Goal: Communication & Community: Answer question/provide support

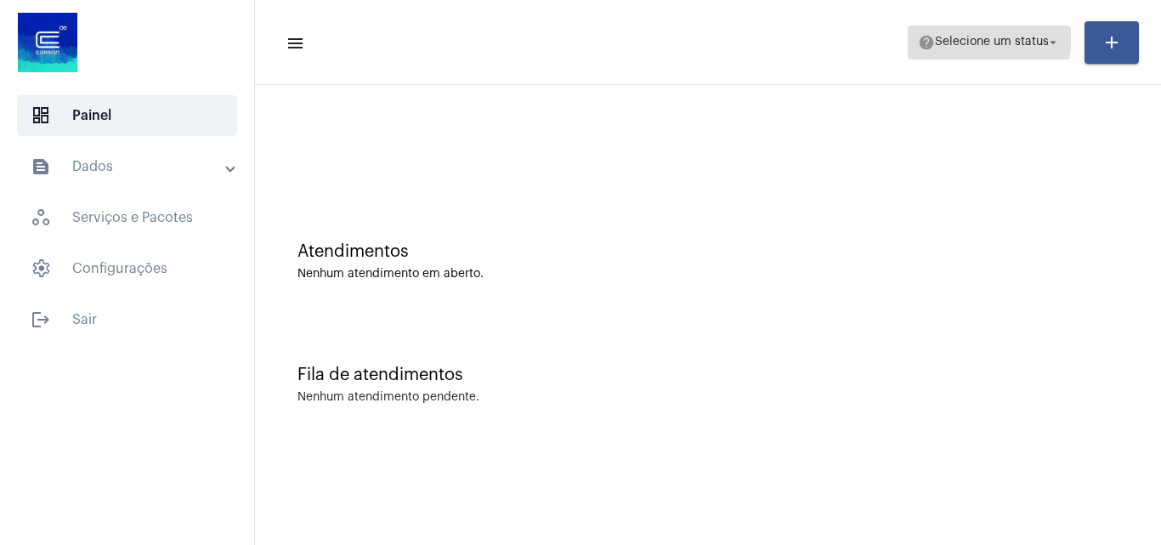
click at [935, 32] on span "help Selecione um status arrow_drop_down" at bounding box center [989, 41] width 143 height 31
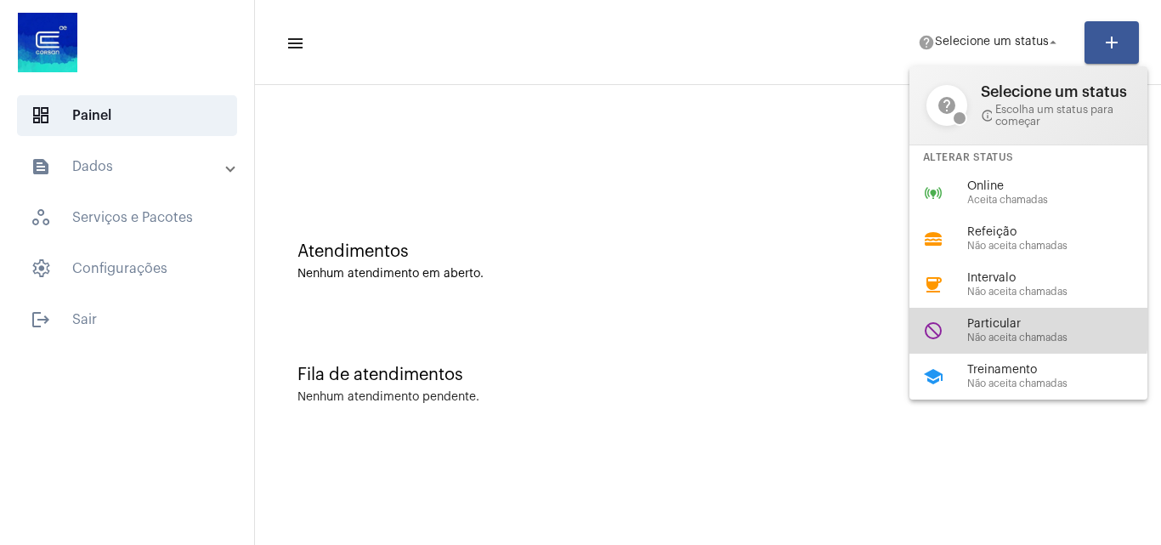
click at [979, 325] on span "Particular" at bounding box center [1064, 324] width 194 height 13
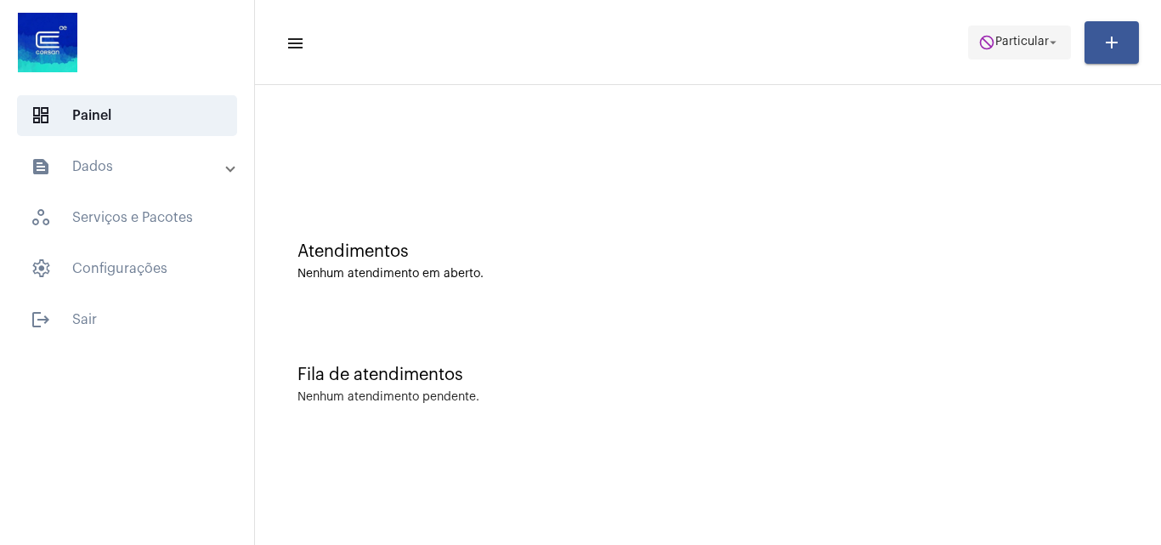
click at [1004, 40] on span "Particular" at bounding box center [1022, 43] width 54 height 12
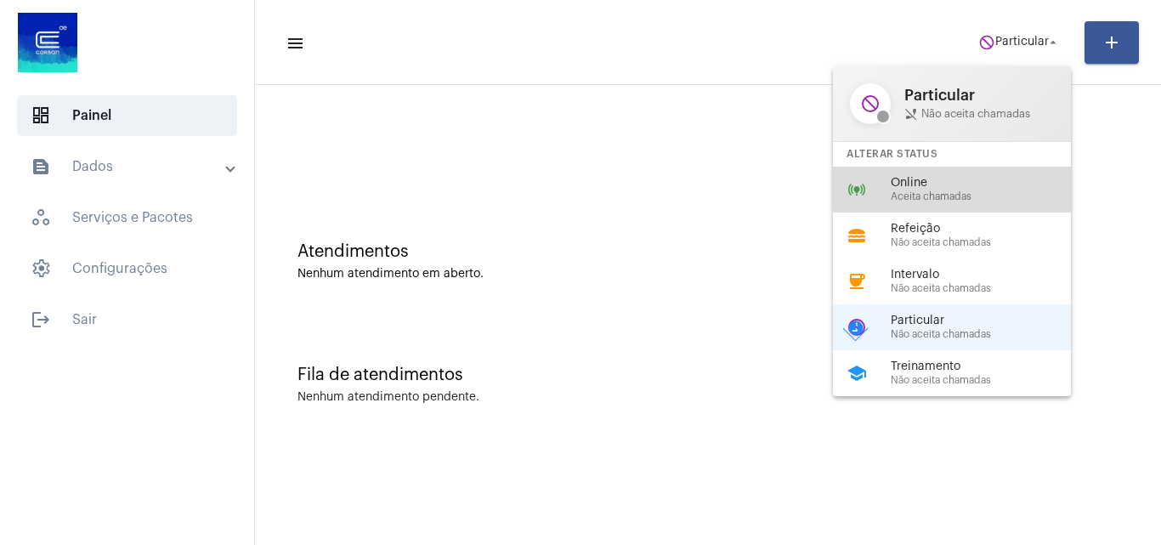
click at [962, 184] on span "Online" at bounding box center [988, 183] width 194 height 13
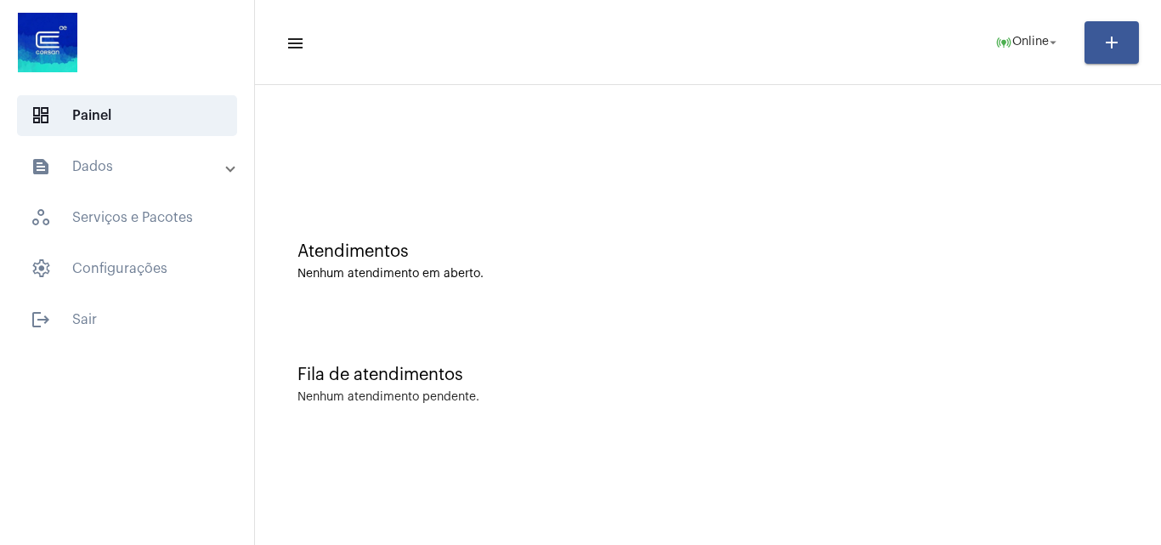
click at [111, 167] on mat-panel-title "text_snippet_outlined Dados" at bounding box center [129, 166] width 196 height 20
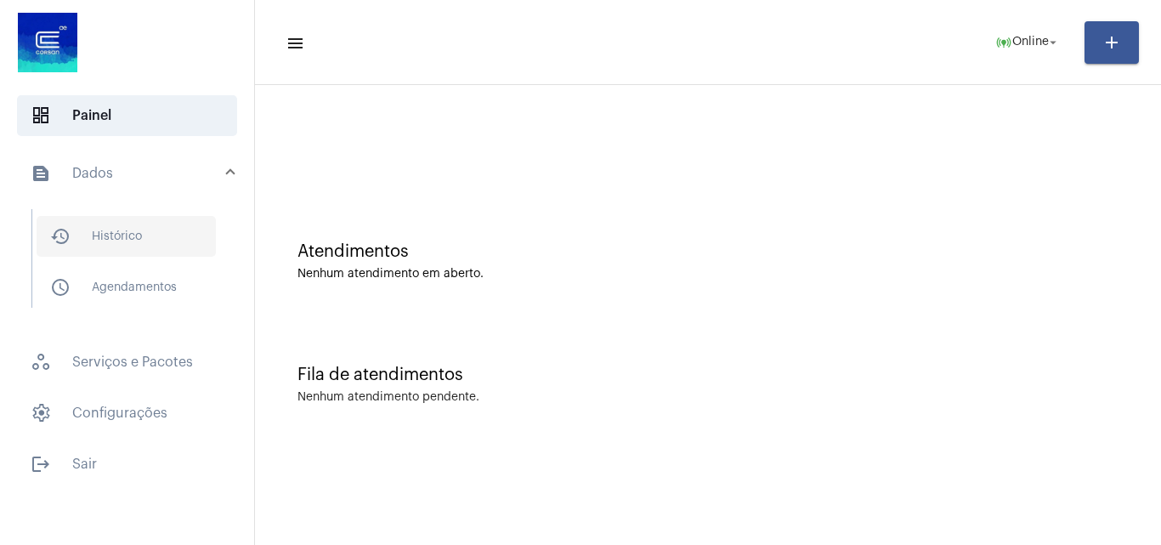
drag, startPoint x: 183, startPoint y: 234, endPoint x: 180, endPoint y: 218, distance: 15.5
click at [182, 234] on span "history_outlined Histórico" at bounding box center [126, 236] width 179 height 41
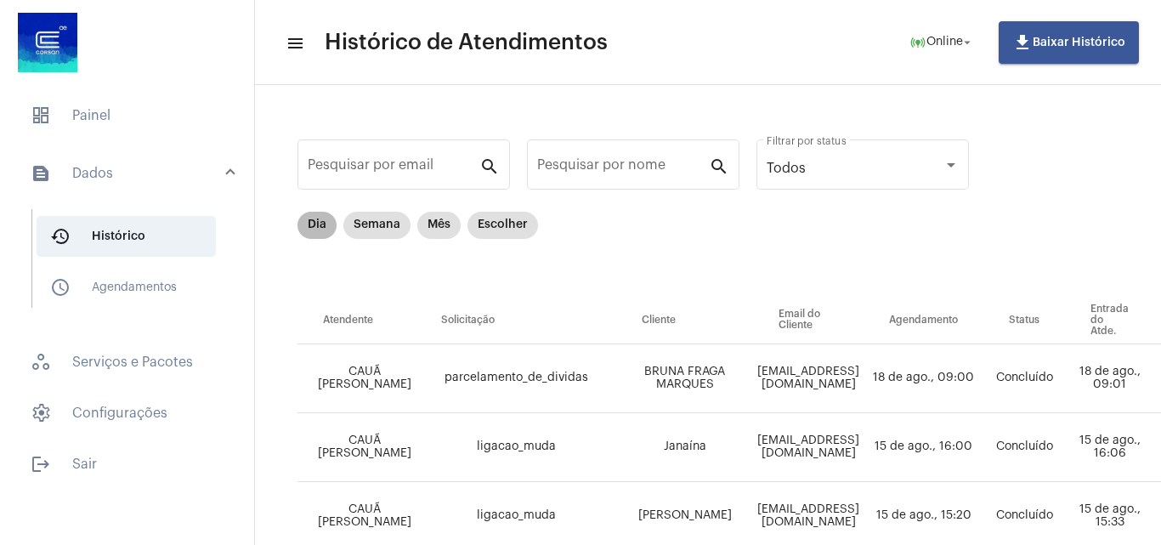
click at [319, 223] on mat-chip "Dia" at bounding box center [316, 225] width 39 height 27
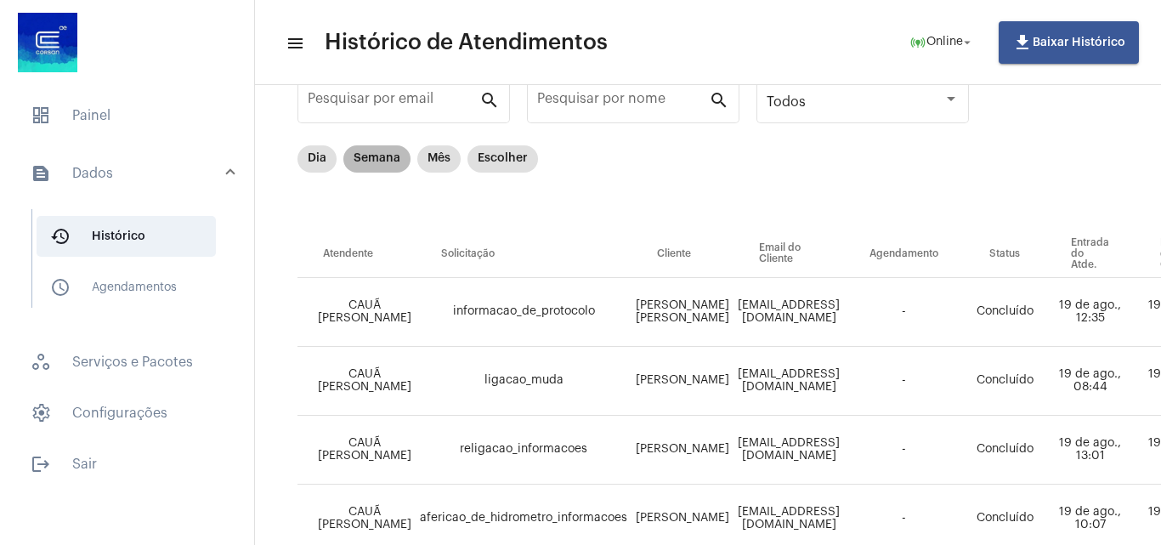
scroll to position [60, 0]
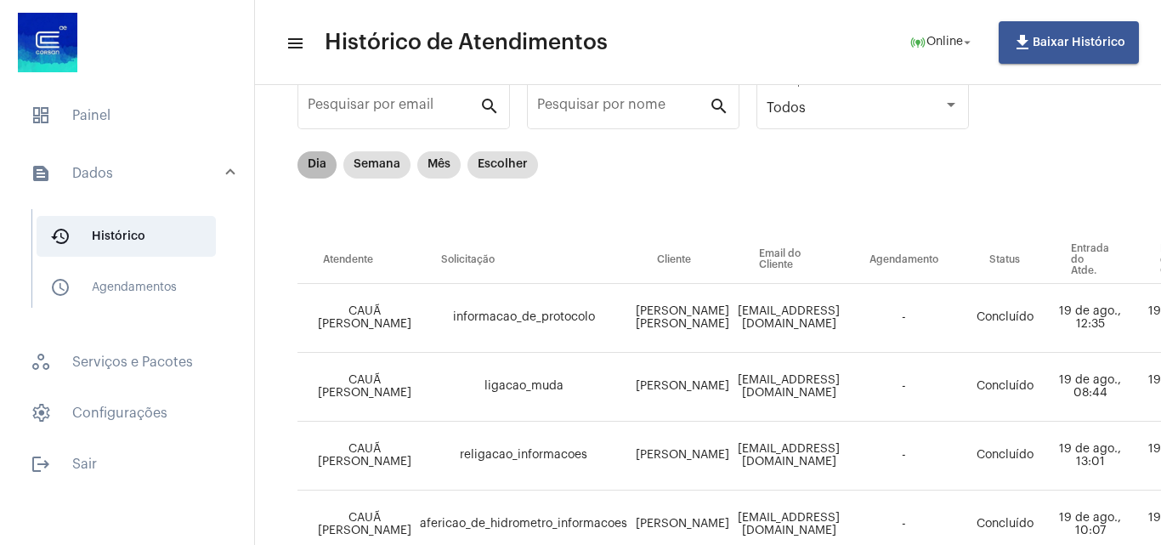
click at [322, 168] on mat-chip "Dia" at bounding box center [316, 164] width 39 height 27
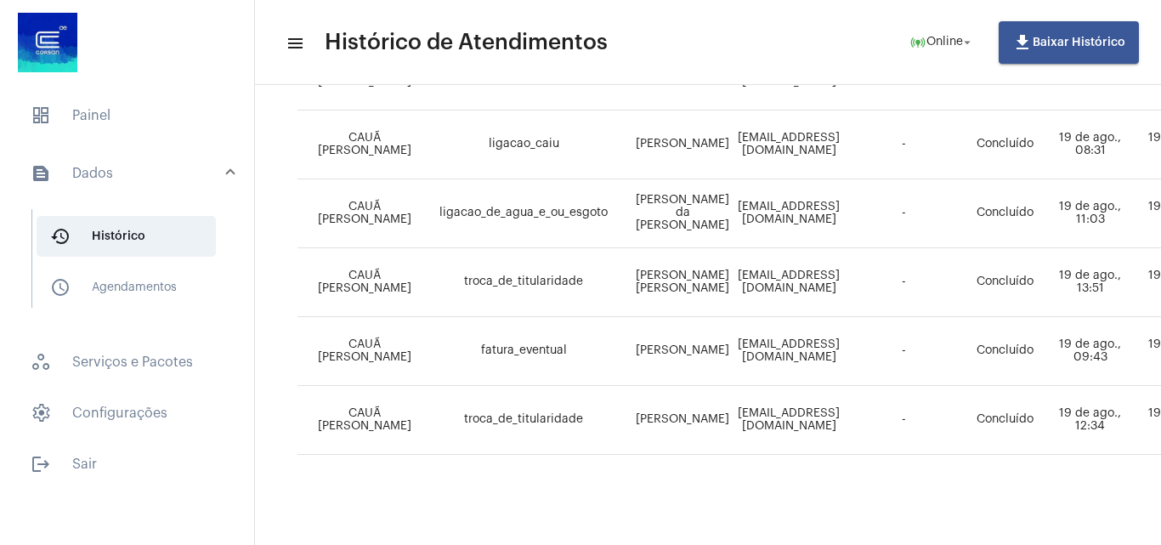
scroll to position [797, 0]
click at [173, 201] on div "history_outlined Histórico schedule_outlined Agendamentos" at bounding box center [132, 266] width 244 height 131
click at [172, 184] on mat-expansion-panel-header "text_snippet_outlined Dados" at bounding box center [132, 173] width 244 height 54
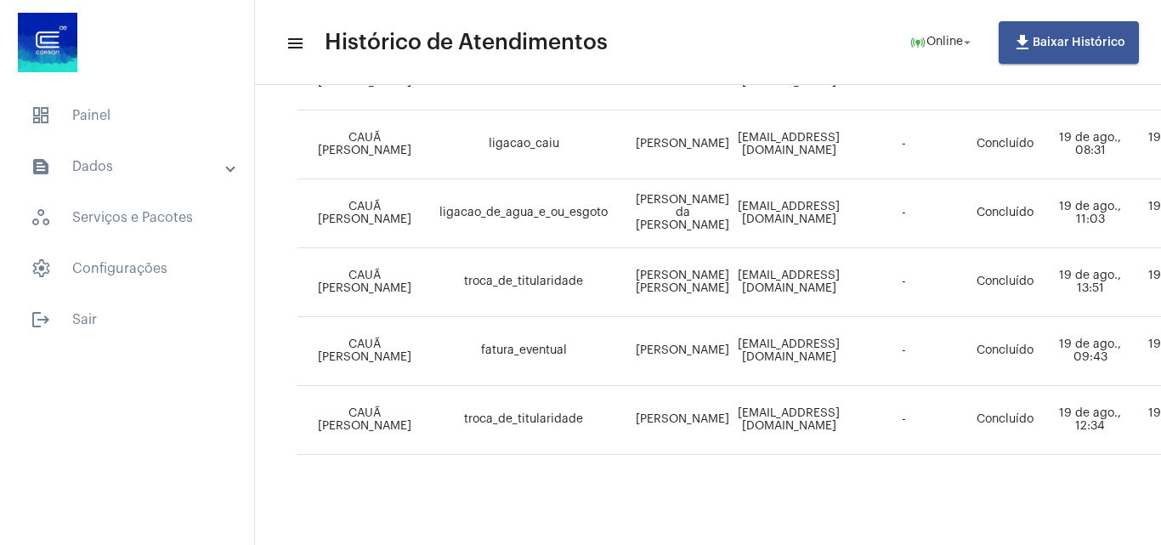
click at [168, 166] on mat-panel-title "text_snippet_outlined Dados" at bounding box center [129, 166] width 196 height 20
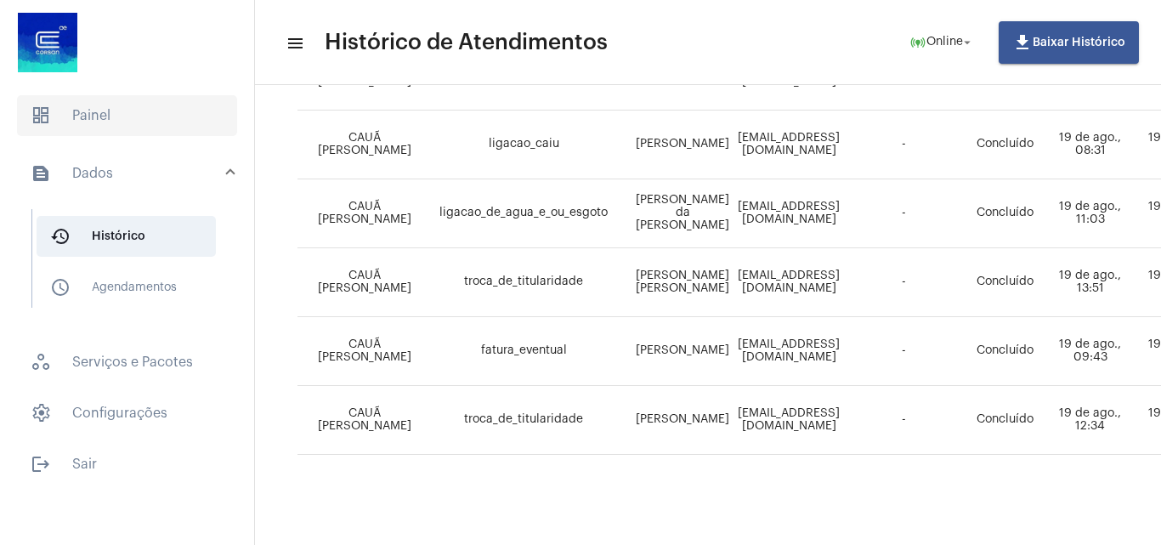
click at [148, 102] on span "dashboard Painel" at bounding box center [127, 115] width 220 height 41
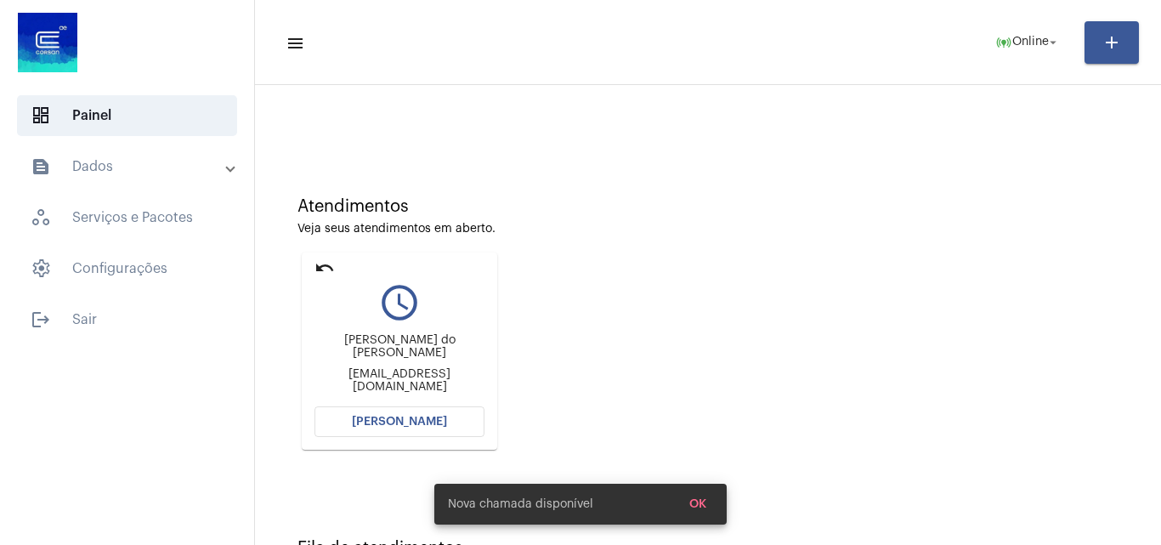
scroll to position [85, 0]
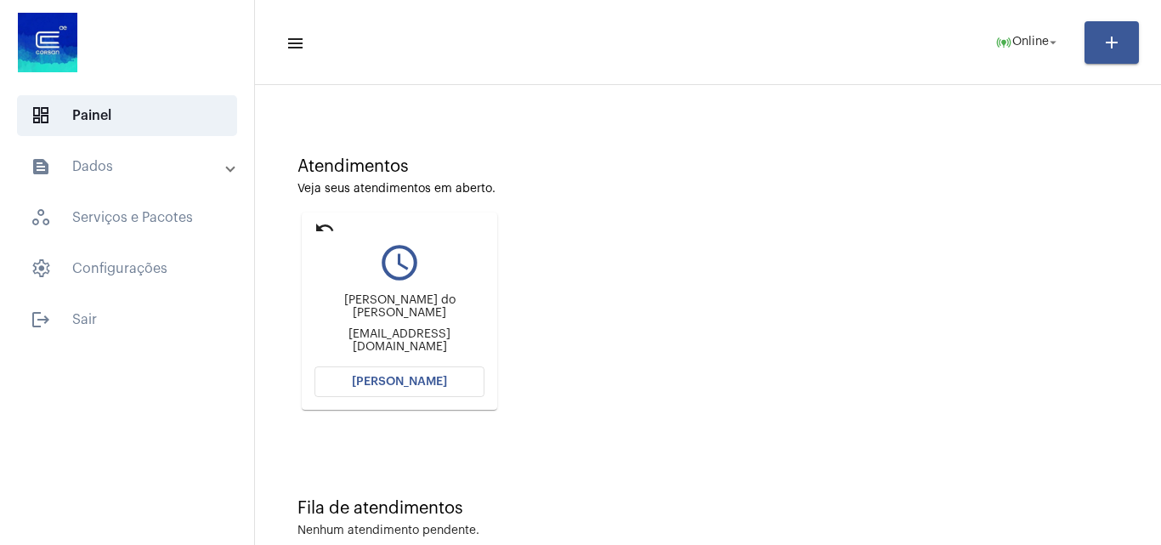
click at [431, 385] on span "[PERSON_NAME]" at bounding box center [399, 382] width 95 height 12
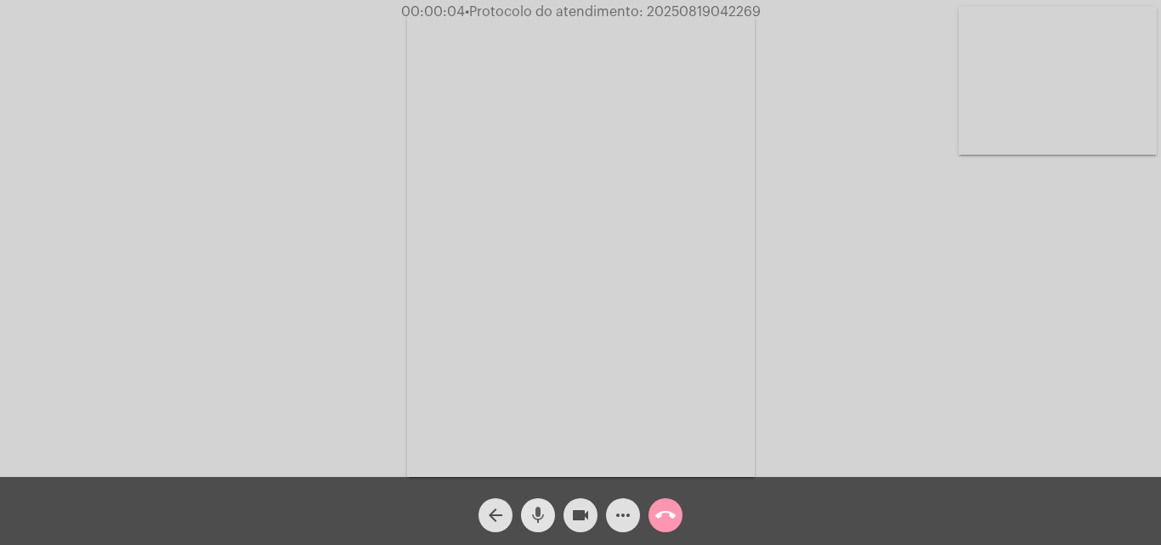
click at [547, 509] on mat-icon "mic" at bounding box center [538, 515] width 20 height 20
click at [542, 509] on mat-icon "mic_off" at bounding box center [538, 515] width 20 height 20
click at [626, 503] on span "more_horiz" at bounding box center [623, 515] width 20 height 34
click at [538, 510] on mat-icon "mic" at bounding box center [538, 515] width 20 height 20
click at [545, 508] on mat-icon "mic_off" at bounding box center [538, 515] width 20 height 20
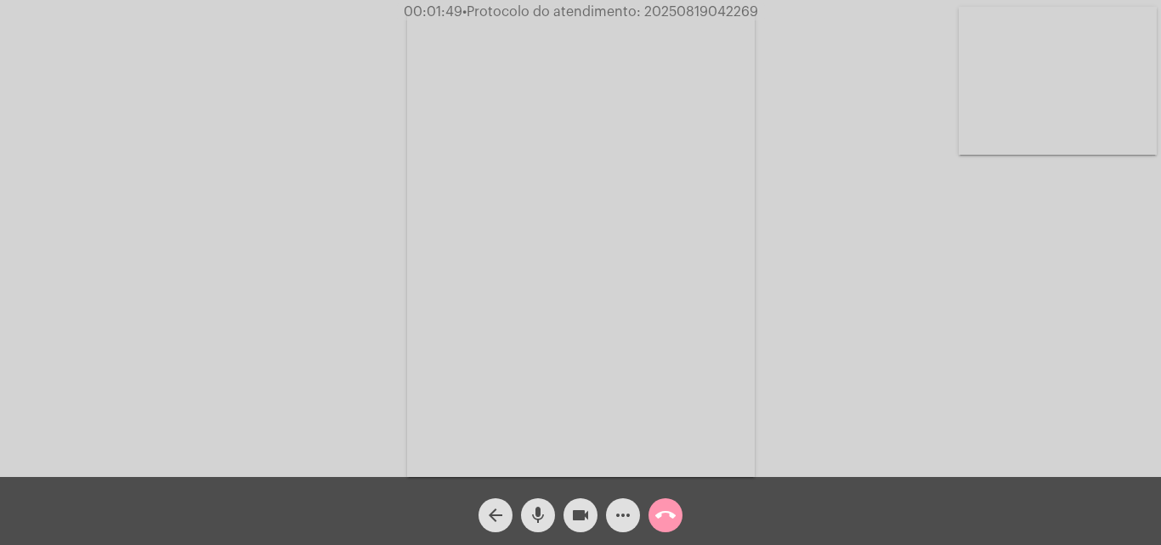
click at [534, 497] on div "mic" at bounding box center [538, 510] width 42 height 42
click at [530, 506] on mat-icon "mic_off" at bounding box center [538, 515] width 20 height 20
click at [532, 517] on mat-icon "mic" at bounding box center [538, 515] width 20 height 20
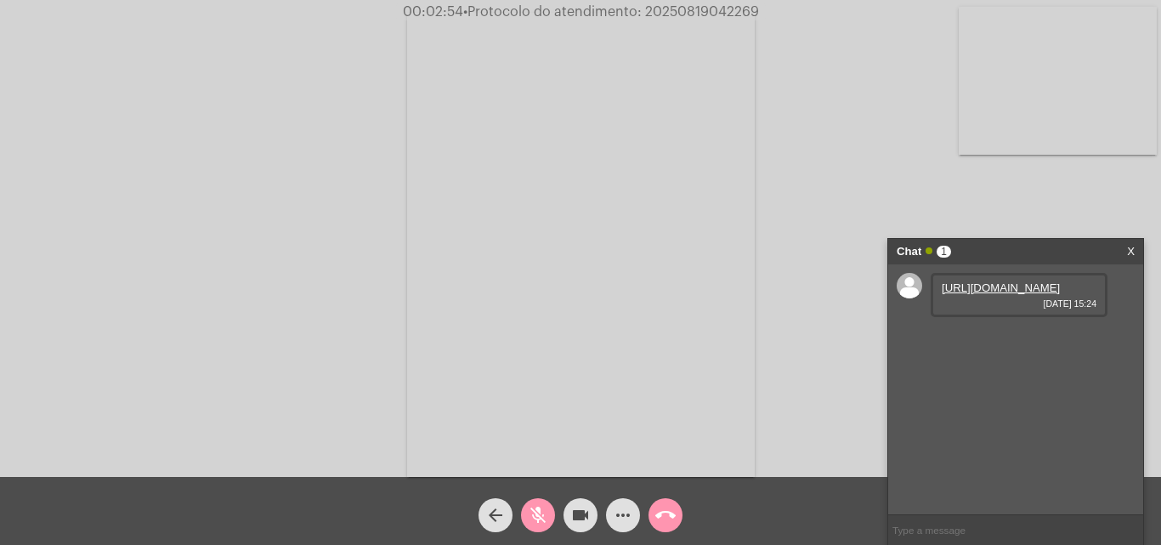
click at [975, 294] on link "[URL][DOMAIN_NAME]" at bounding box center [1001, 287] width 118 height 13
click at [535, 518] on mat-icon "mic_off" at bounding box center [538, 515] width 20 height 20
click at [537, 507] on mat-icon "mic" at bounding box center [538, 515] width 20 height 20
click at [589, 510] on mat-icon "videocam" at bounding box center [580, 515] width 20 height 20
click at [579, 516] on mat-icon "videocam_off" at bounding box center [580, 515] width 20 height 20
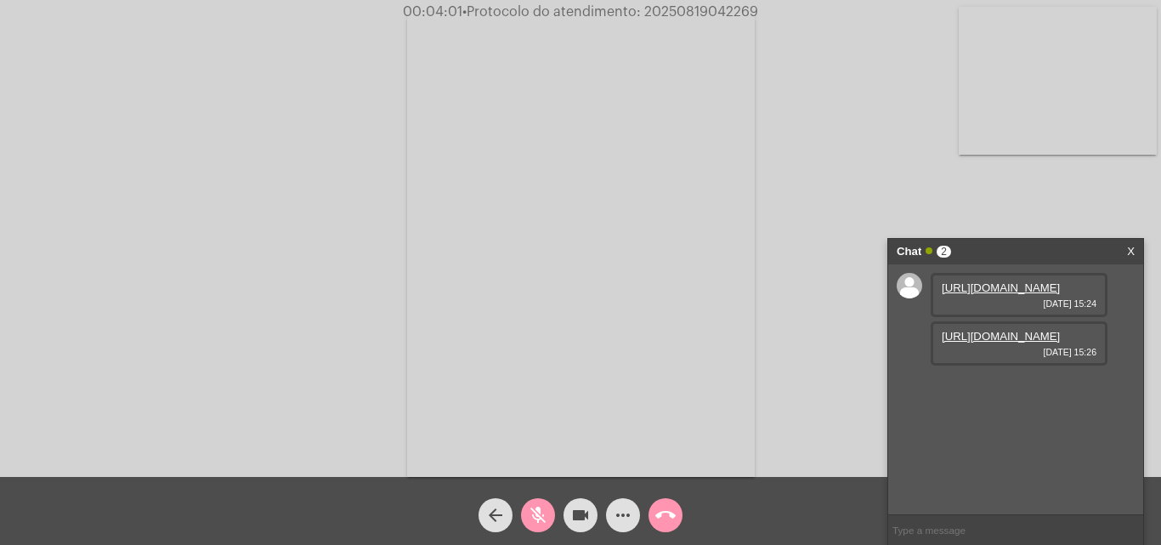
click at [954, 342] on link "[URL][DOMAIN_NAME]" at bounding box center [1001, 336] width 118 height 13
click at [536, 515] on mat-icon "mic_off" at bounding box center [538, 515] width 20 height 20
click at [541, 512] on mat-icon "mic" at bounding box center [538, 515] width 20 height 20
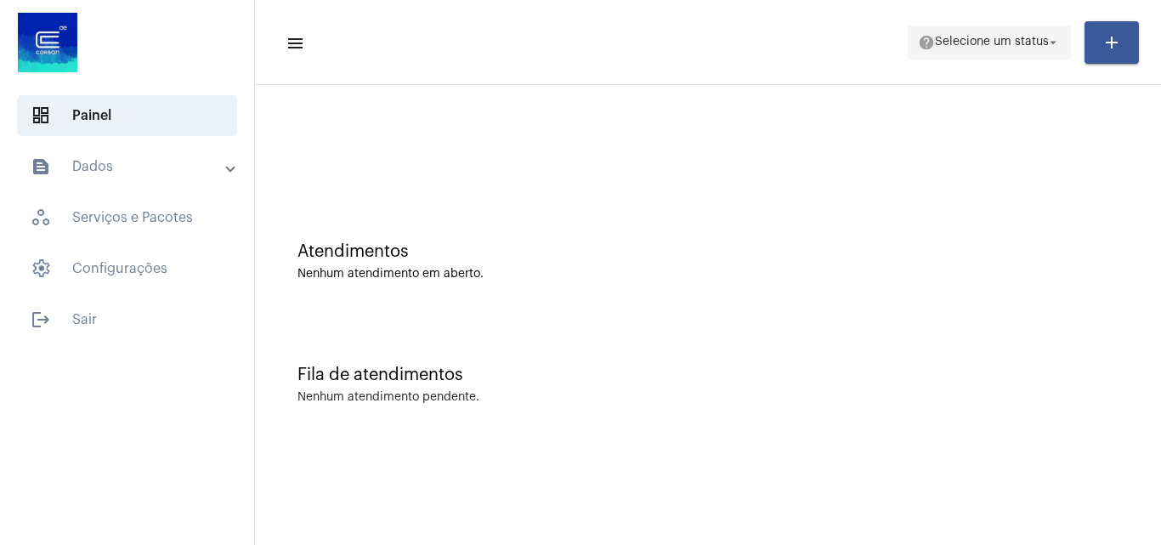
click at [927, 30] on span "help Selecione um status arrow_drop_down" at bounding box center [989, 41] width 143 height 31
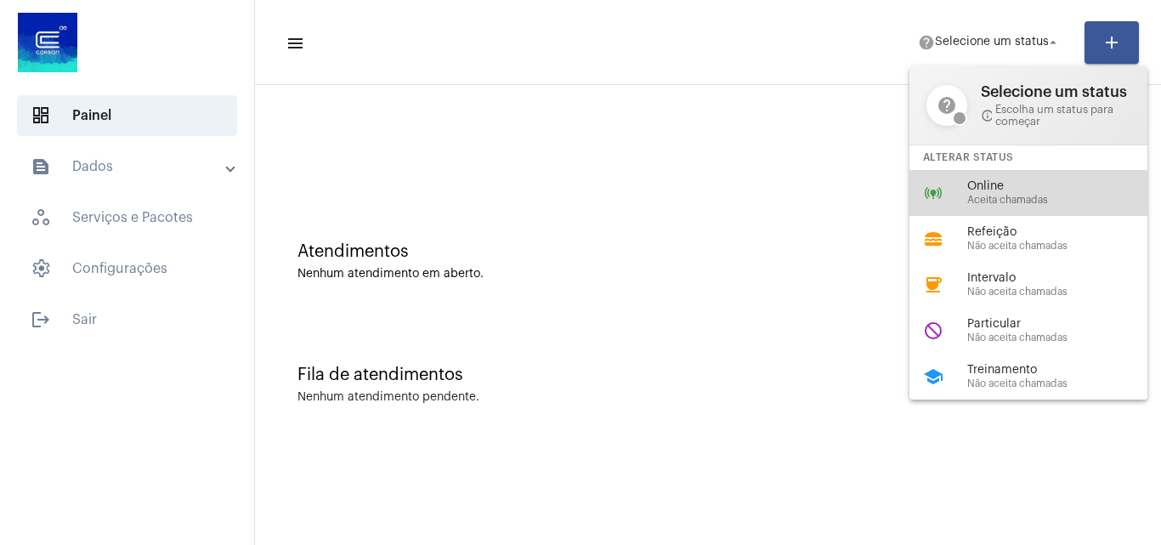
click at [980, 205] on span "Aceita chamadas" at bounding box center [1064, 200] width 194 height 11
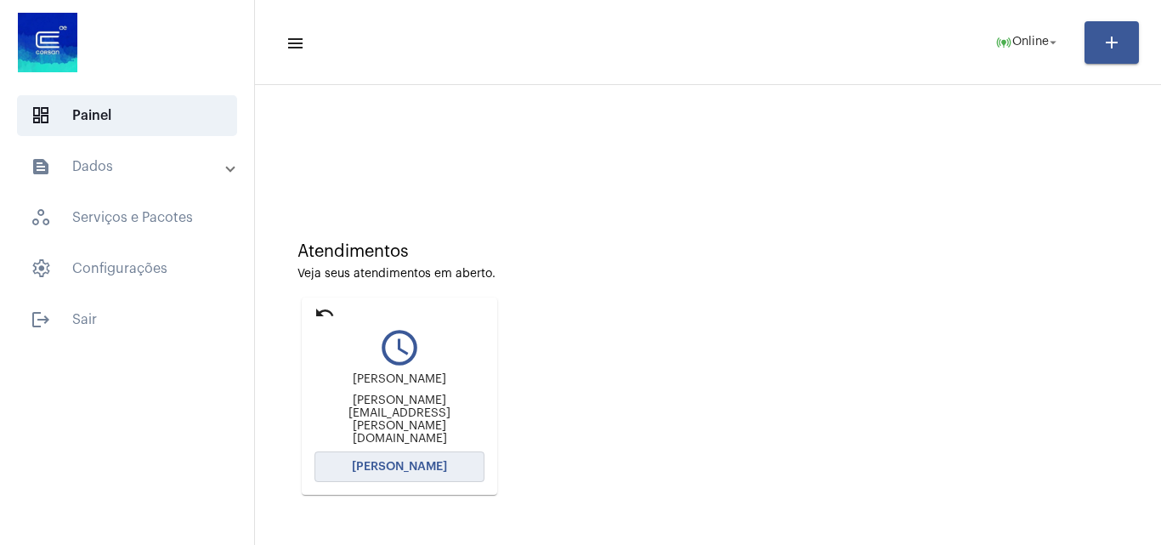
click at [406, 465] on span "[PERSON_NAME]" at bounding box center [399, 467] width 95 height 12
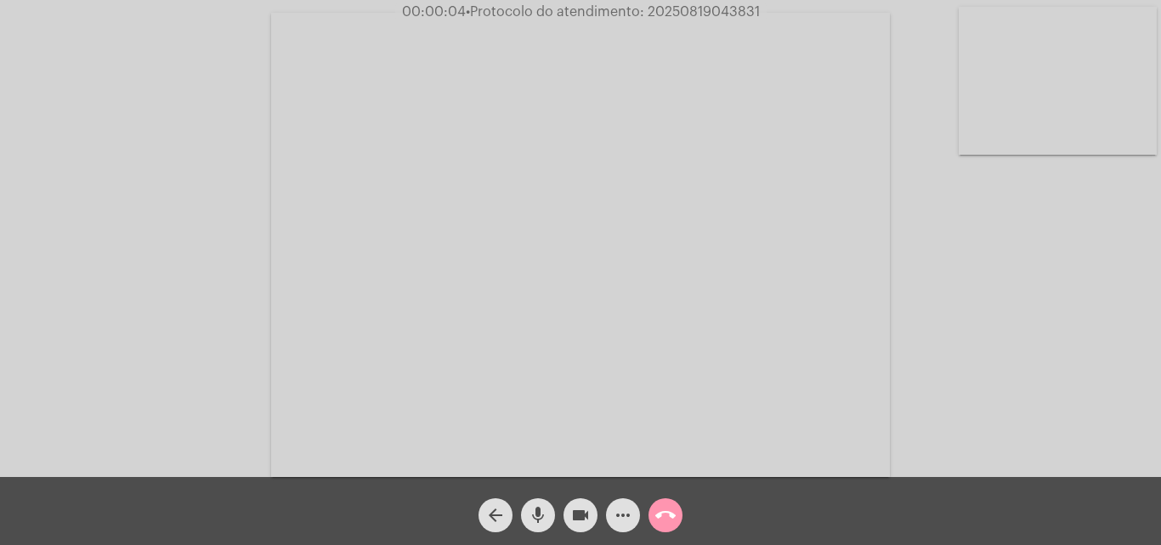
click at [545, 512] on mat-icon "mic" at bounding box center [538, 515] width 20 height 20
click at [540, 506] on mat-icon "mic_off" at bounding box center [538, 515] width 20 height 20
click at [540, 506] on mat-icon "mic" at bounding box center [538, 515] width 20 height 20
click at [537, 519] on mat-icon "mic_off" at bounding box center [538, 515] width 20 height 20
click at [622, 511] on mat-icon "more_horiz" at bounding box center [623, 515] width 20 height 20
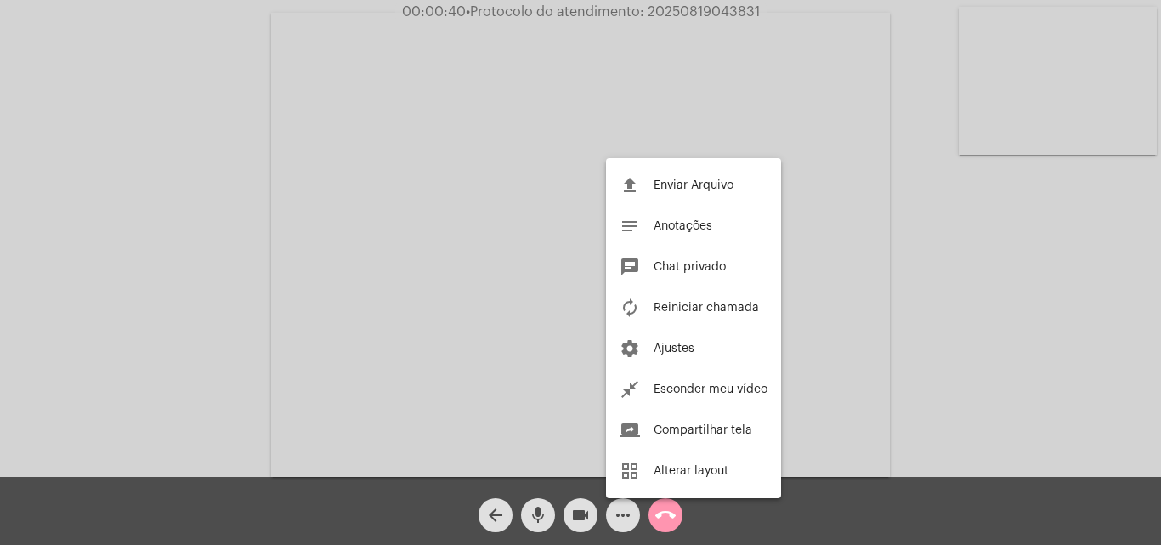
click at [383, 205] on div at bounding box center [580, 272] width 1161 height 545
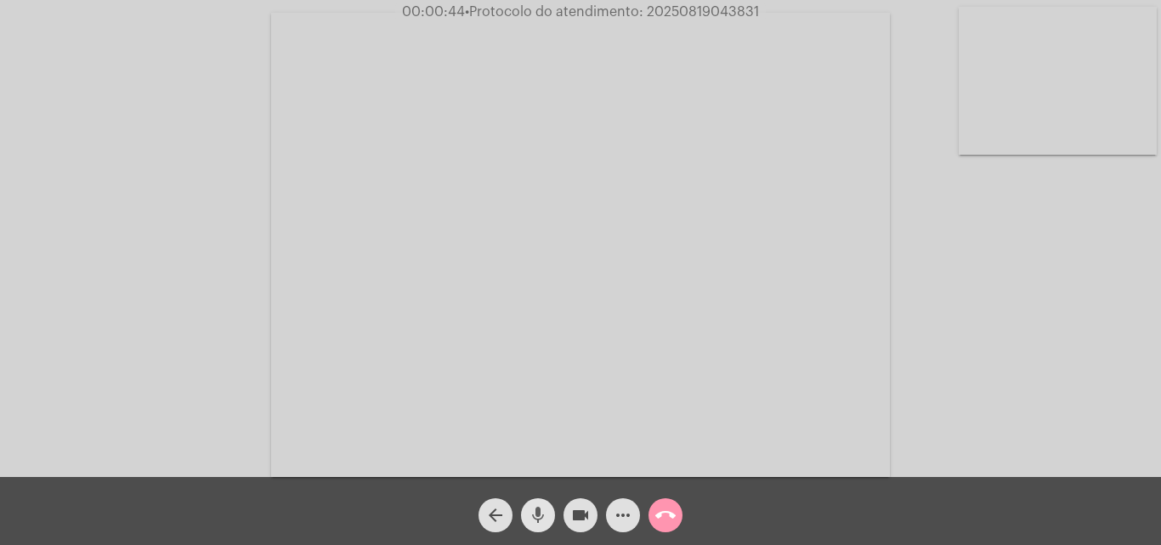
click at [538, 509] on mat-icon "mic" at bounding box center [538, 515] width 20 height 20
click at [535, 502] on span "mic_off" at bounding box center [538, 515] width 20 height 34
click at [536, 514] on mat-icon "mic" at bounding box center [538, 515] width 20 height 20
click at [585, 514] on mat-icon "videocam" at bounding box center [580, 515] width 20 height 20
drag, startPoint x: 579, startPoint y: 512, endPoint x: 575, endPoint y: 502, distance: 9.9
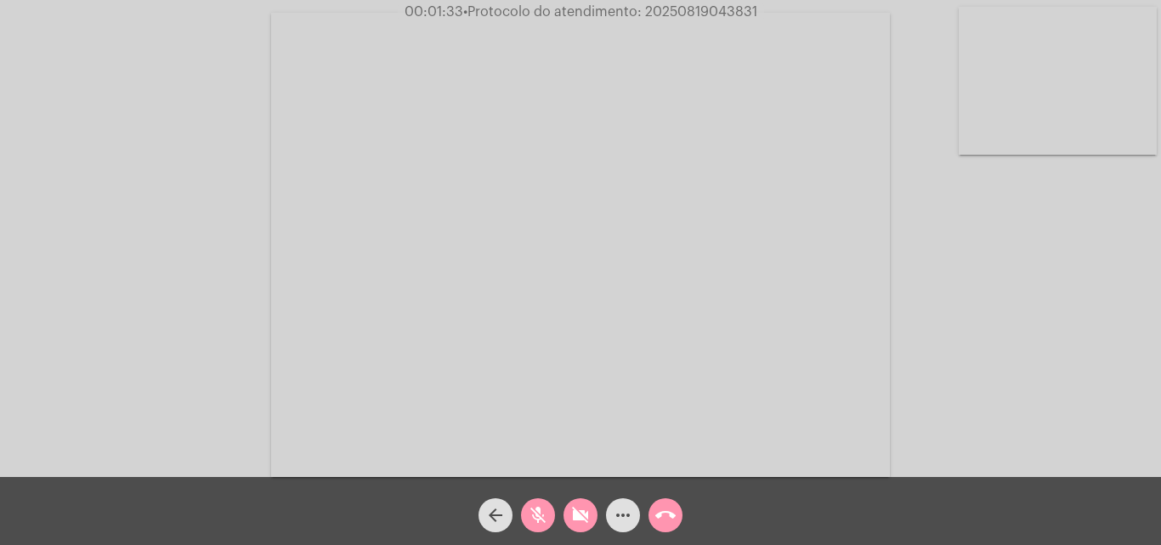
click at [576, 506] on mat-icon "videocam_off" at bounding box center [580, 515] width 20 height 20
click at [583, 504] on span "videocam" at bounding box center [580, 515] width 20 height 34
click at [584, 513] on mat-icon "videocam_off" at bounding box center [580, 515] width 20 height 20
click at [577, 511] on mat-icon "videocam" at bounding box center [580, 515] width 20 height 20
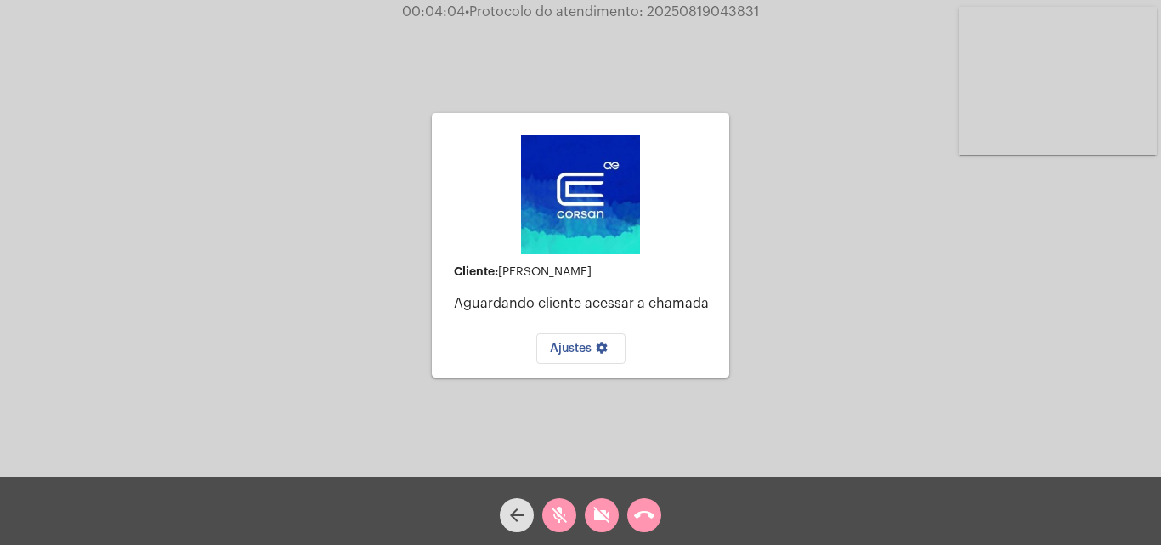
click at [608, 512] on mat-icon "videocam_off" at bounding box center [601, 515] width 20 height 20
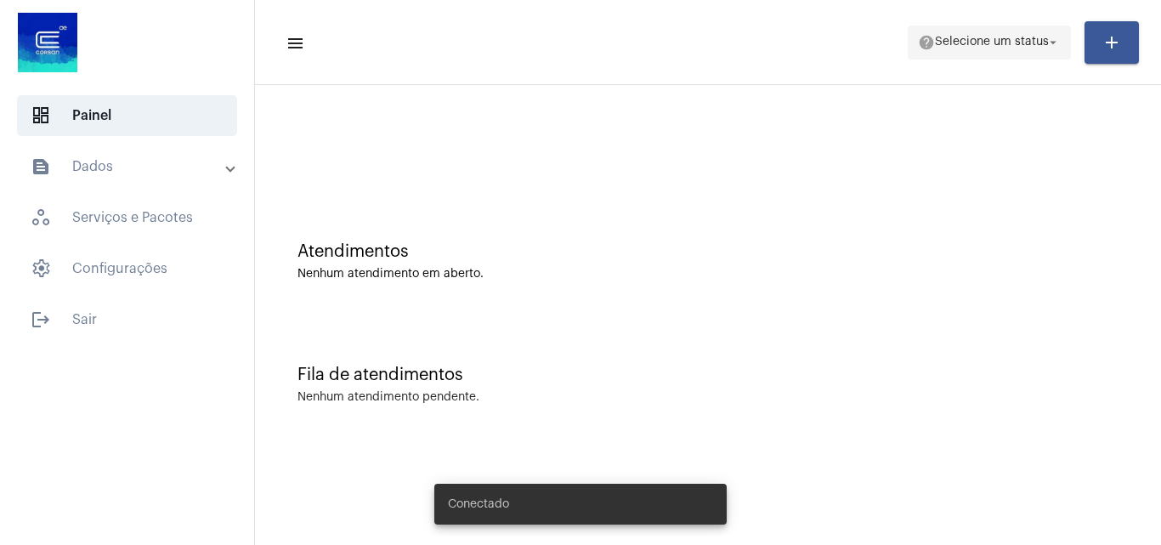
click at [949, 48] on span "Selecione um status" at bounding box center [992, 43] width 114 height 12
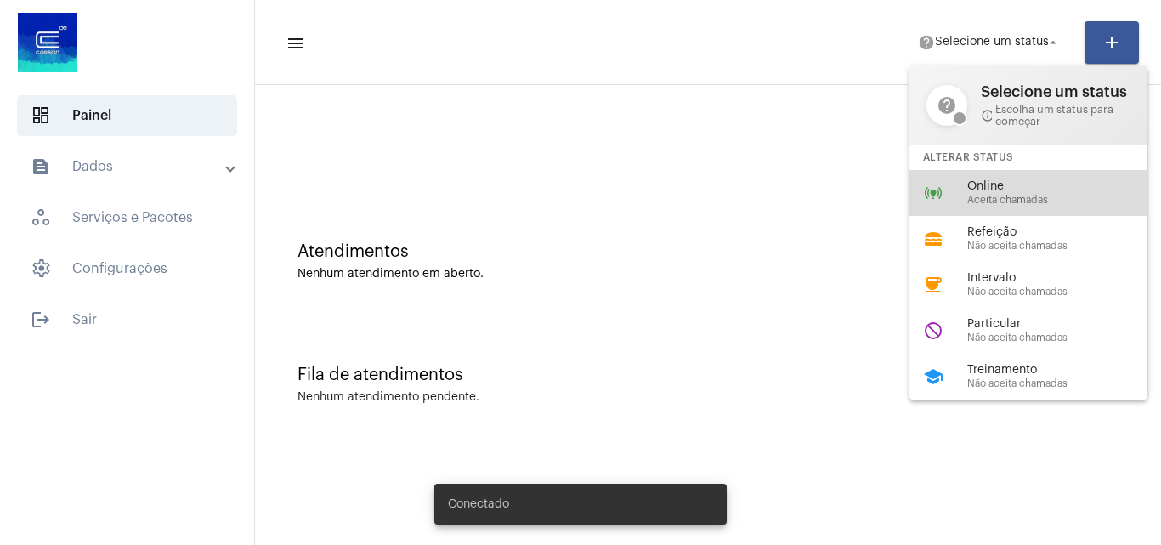
click at [1014, 191] on span "Online" at bounding box center [1064, 186] width 194 height 13
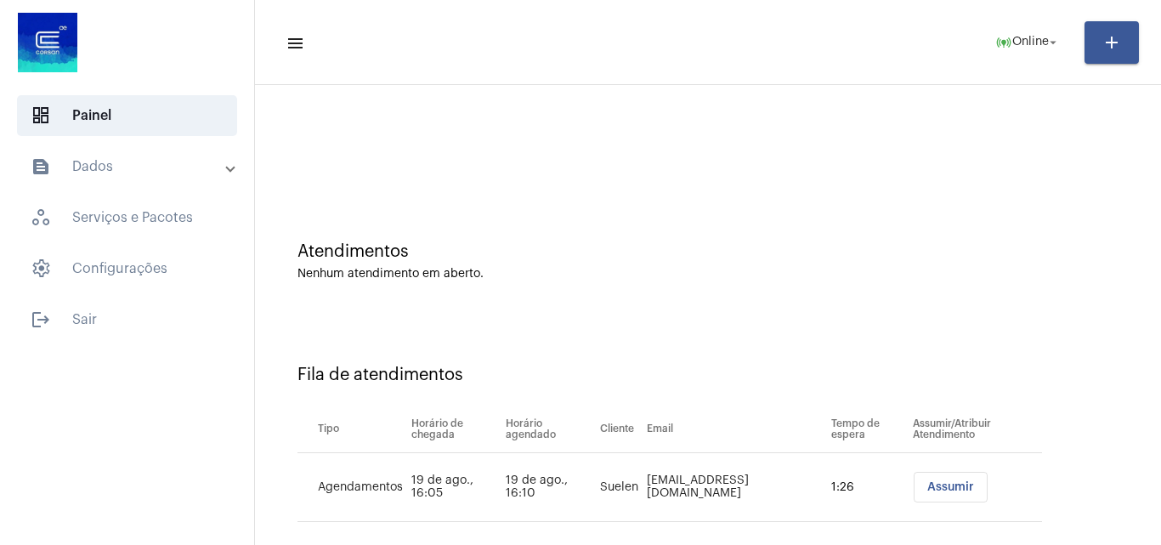
scroll to position [23, 0]
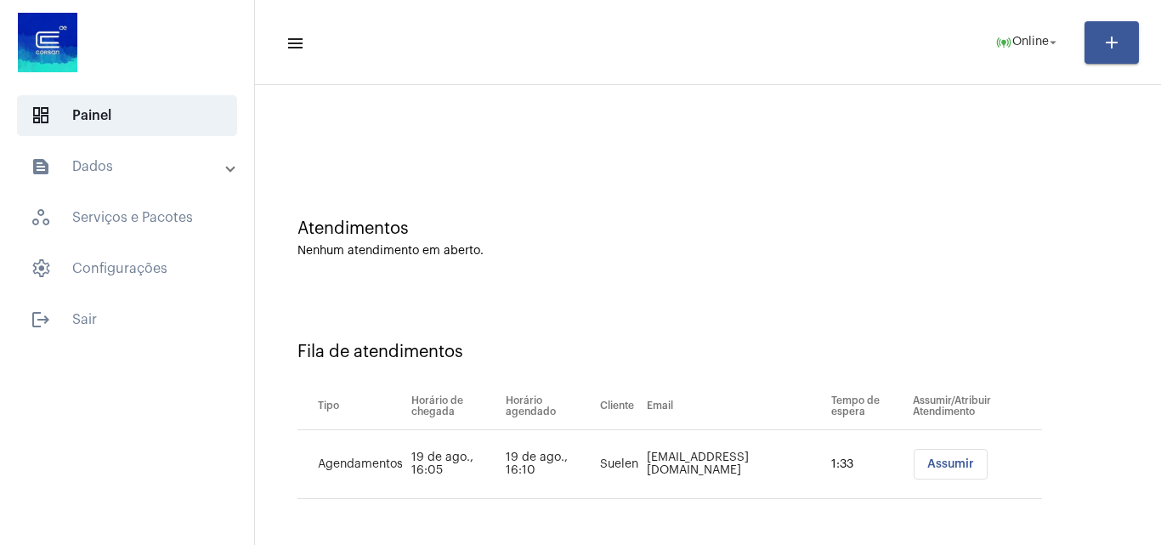
click at [927, 458] on span "Assumir" at bounding box center [950, 464] width 47 height 12
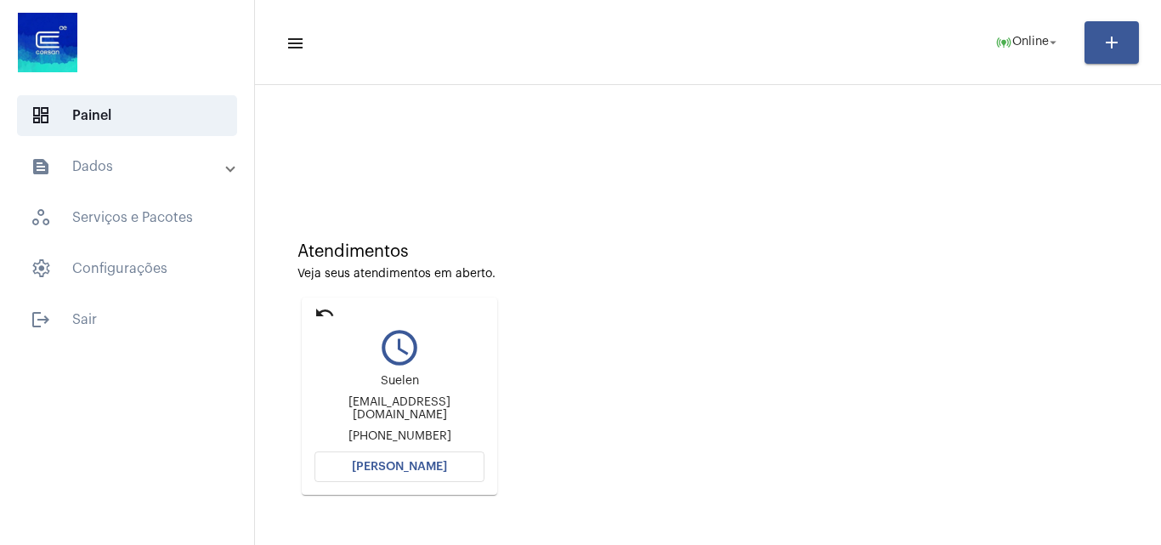
click at [421, 461] on span "[PERSON_NAME]" at bounding box center [399, 467] width 95 height 12
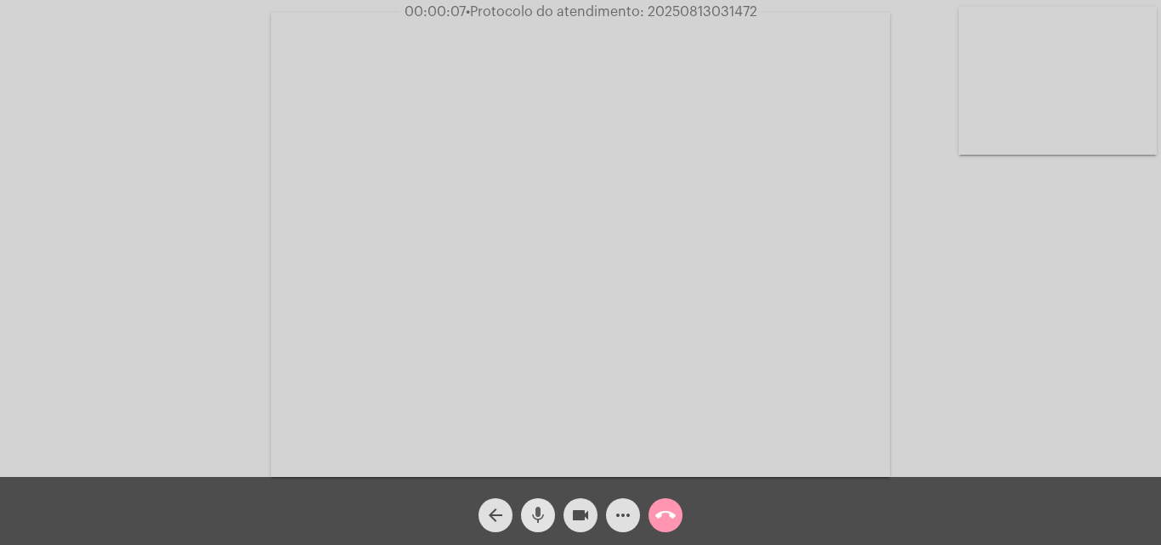
click at [546, 512] on mat-icon "mic" at bounding box center [538, 515] width 20 height 20
click at [536, 506] on mat-icon "mic_off" at bounding box center [538, 515] width 20 height 20
click at [540, 507] on mat-icon "mic" at bounding box center [538, 515] width 20 height 20
click at [540, 520] on mat-icon "mic_off" at bounding box center [538, 515] width 20 height 20
click at [1023, 429] on div "Acessando Câmera e Microfone..." at bounding box center [580, 242] width 1157 height 477
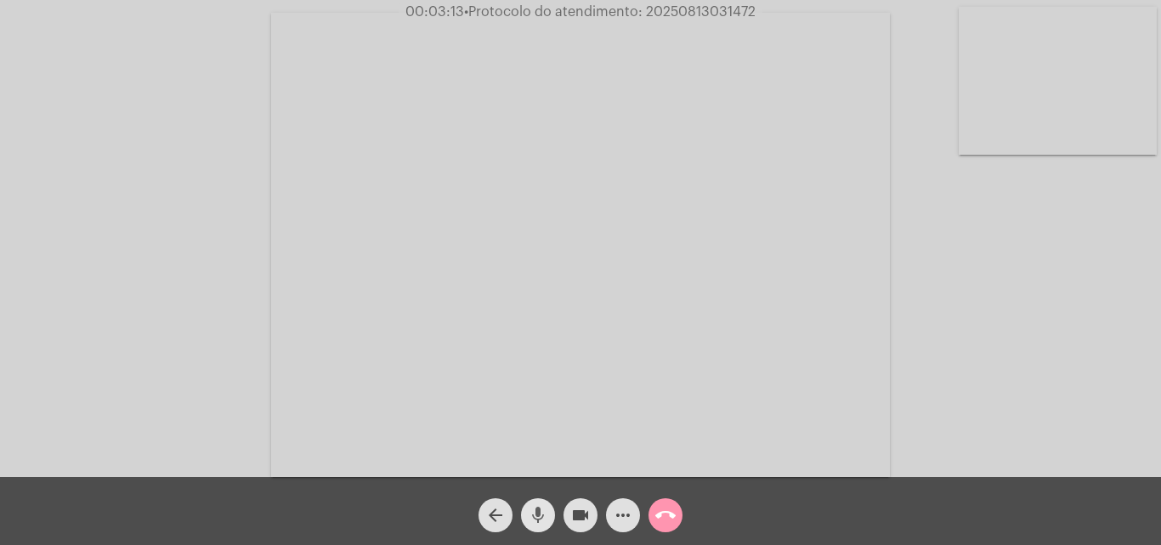
click at [535, 513] on mat-icon "mic" at bounding box center [538, 515] width 20 height 20
click at [541, 520] on mat-icon "mic_off" at bounding box center [538, 515] width 20 height 20
click at [535, 522] on mat-icon "mic" at bounding box center [538, 515] width 20 height 20
click at [539, 505] on mat-icon "mic_off" at bounding box center [538, 515] width 20 height 20
click at [536, 518] on mat-icon "mic" at bounding box center [538, 515] width 20 height 20
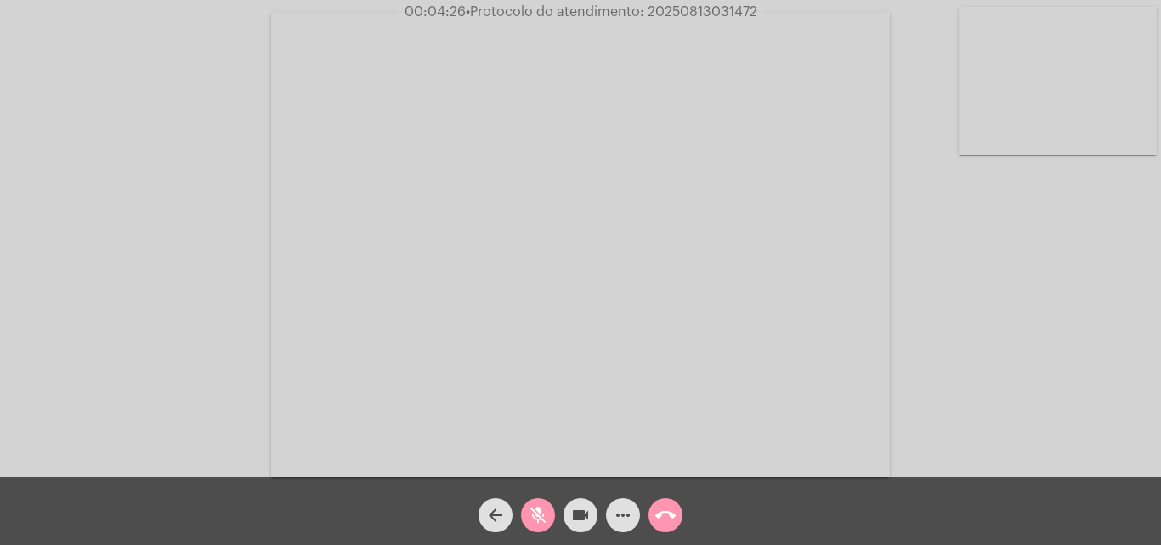
click at [538, 515] on mat-icon "mic_off" at bounding box center [538, 515] width 20 height 20
click at [626, 518] on mat-icon "more_horiz" at bounding box center [623, 515] width 20 height 20
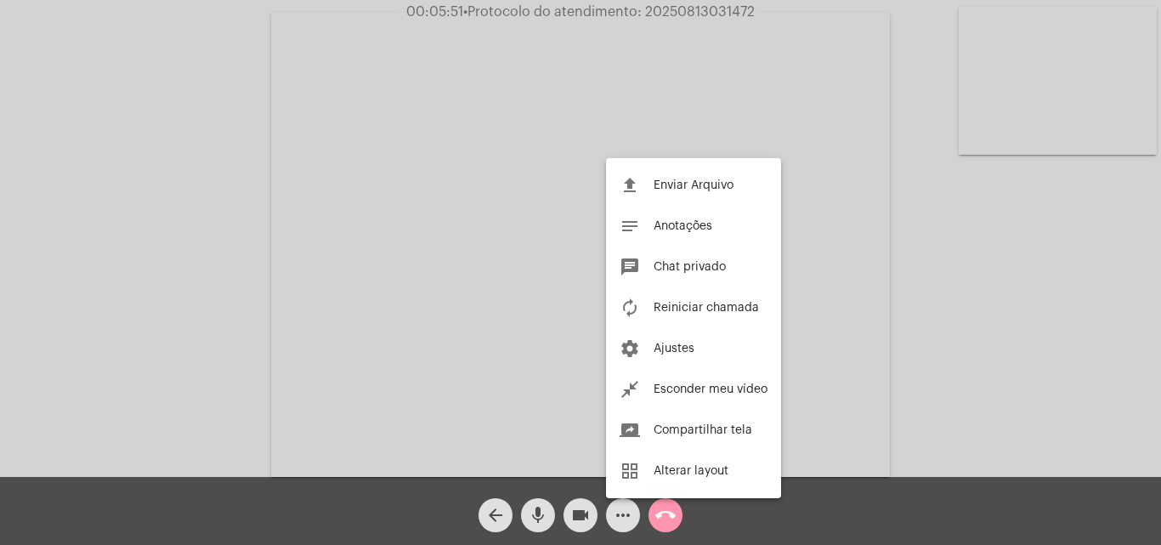
click at [256, 222] on div at bounding box center [580, 272] width 1161 height 545
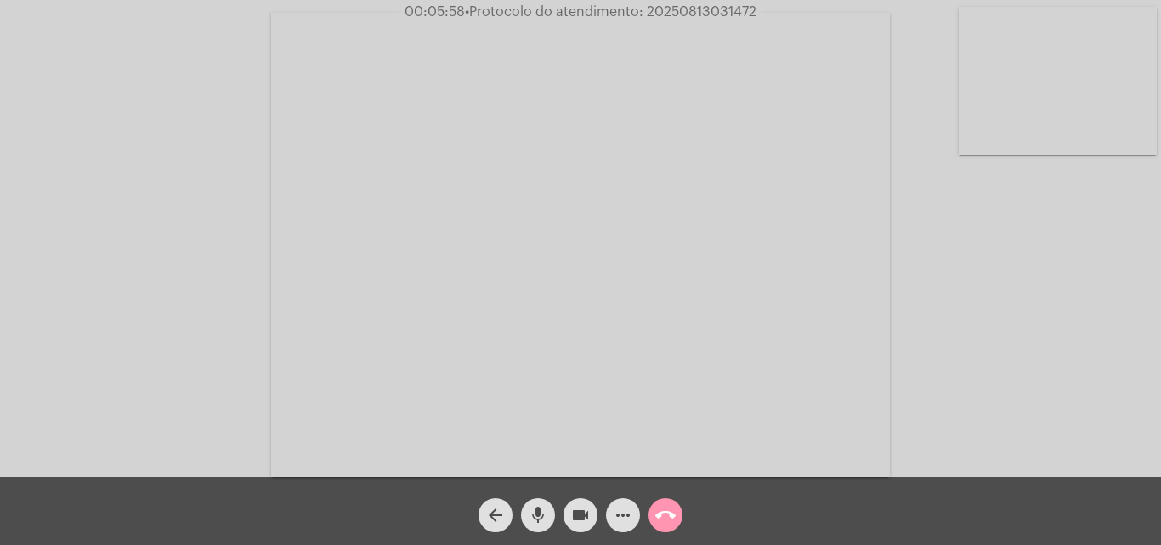
click at [541, 515] on mat-icon "mic" at bounding box center [538, 515] width 20 height 20
click at [538, 502] on span "mic_off" at bounding box center [538, 515] width 20 height 34
click at [537, 517] on mat-icon "mic" at bounding box center [538, 515] width 20 height 20
click at [532, 513] on mat-icon "mic_off" at bounding box center [538, 515] width 20 height 20
drag, startPoint x: 540, startPoint y: 512, endPoint x: 537, endPoint y: 498, distance: 14.7
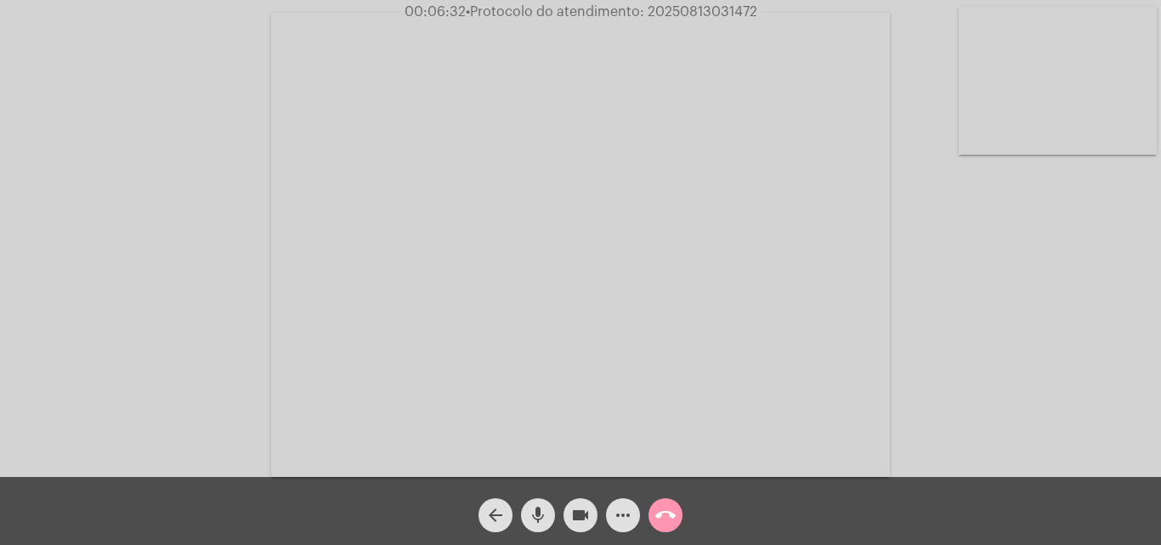
click at [540, 512] on mat-icon "mic" at bounding box center [538, 515] width 20 height 20
click at [540, 518] on mat-icon "mic_off" at bounding box center [538, 515] width 20 height 20
click at [542, 505] on mat-icon "mic" at bounding box center [538, 515] width 20 height 20
click at [540, 504] on span "mic_off" at bounding box center [538, 515] width 20 height 34
click at [538, 516] on mat-icon "mic" at bounding box center [538, 515] width 20 height 20
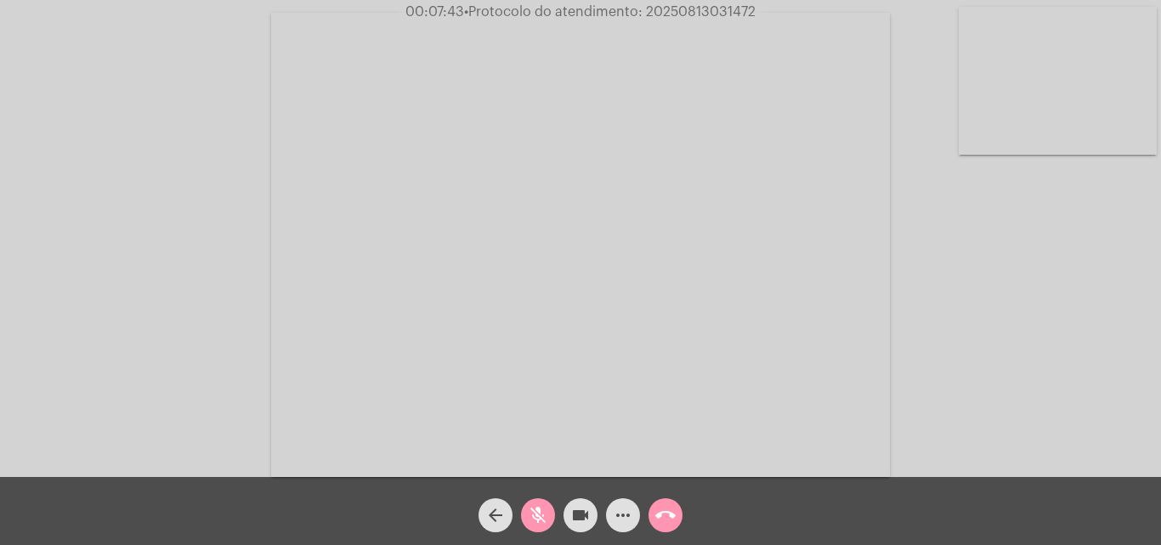
click at [537, 508] on mat-icon "mic_off" at bounding box center [538, 515] width 20 height 20
click at [540, 506] on mat-icon "mic" at bounding box center [538, 515] width 20 height 20
click at [539, 499] on span "mic_off" at bounding box center [538, 515] width 20 height 34
click at [535, 512] on mat-icon "mic" at bounding box center [538, 515] width 20 height 20
click at [586, 515] on mat-icon "videocam" at bounding box center [580, 515] width 20 height 20
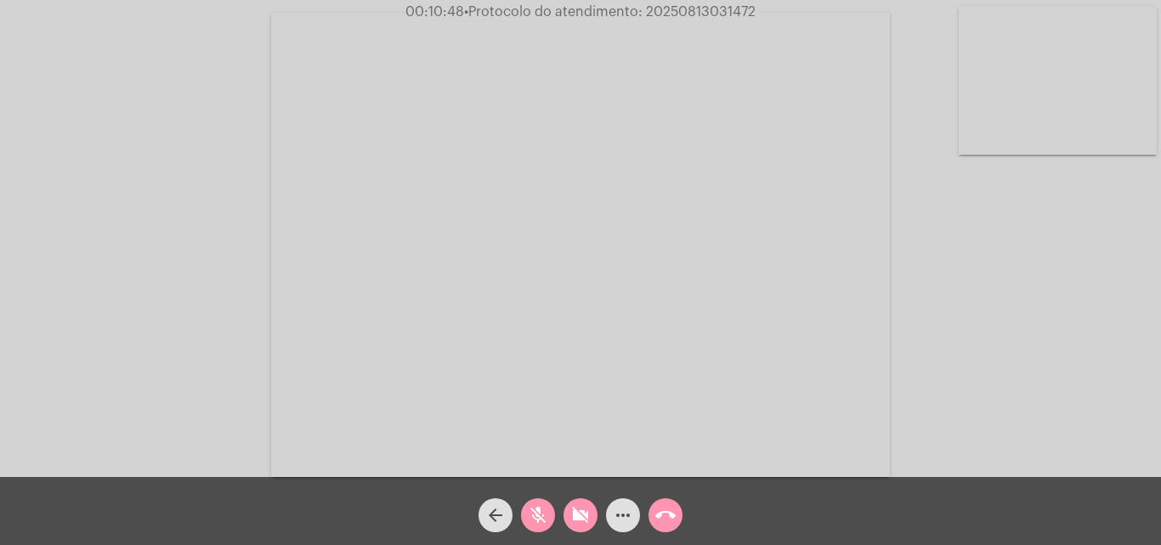
click at [587, 506] on mat-icon "videocam_off" at bounding box center [580, 515] width 20 height 20
click at [538, 507] on mat-icon "mic_off" at bounding box center [538, 515] width 20 height 20
click at [542, 513] on mat-icon "mic" at bounding box center [538, 515] width 20 height 20
click at [540, 508] on mat-icon "mic_off" at bounding box center [538, 515] width 20 height 20
click at [618, 512] on mat-icon "more_horiz" at bounding box center [623, 515] width 20 height 20
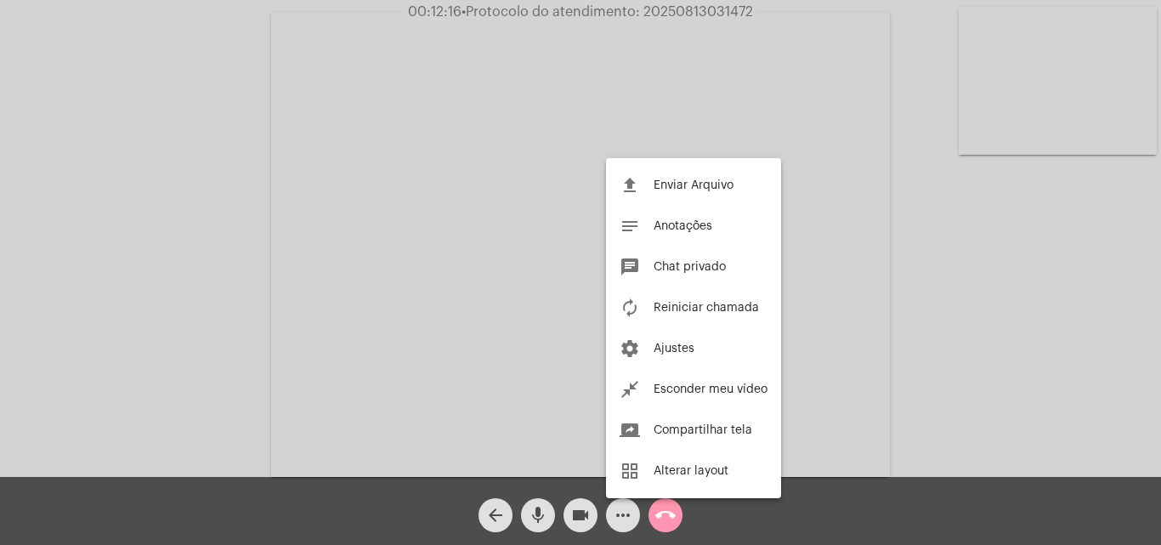
click at [246, 203] on div at bounding box center [580, 272] width 1161 height 545
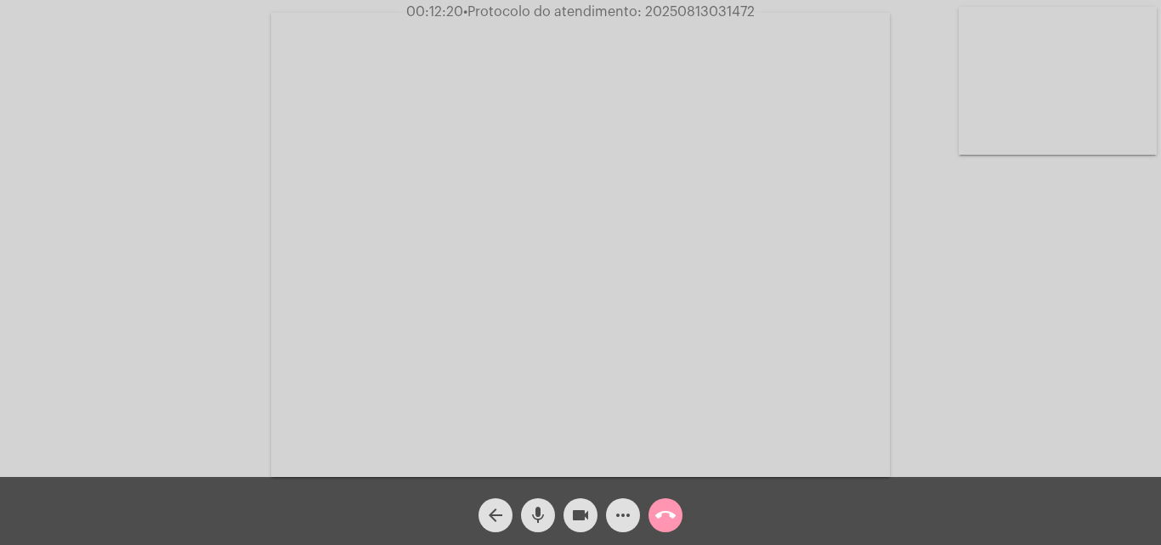
click at [540, 518] on mat-icon "mic" at bounding box center [538, 515] width 20 height 20
click at [537, 512] on mat-icon "mic_off" at bounding box center [538, 515] width 20 height 20
click at [622, 516] on mat-icon "more_horiz" at bounding box center [623, 515] width 20 height 20
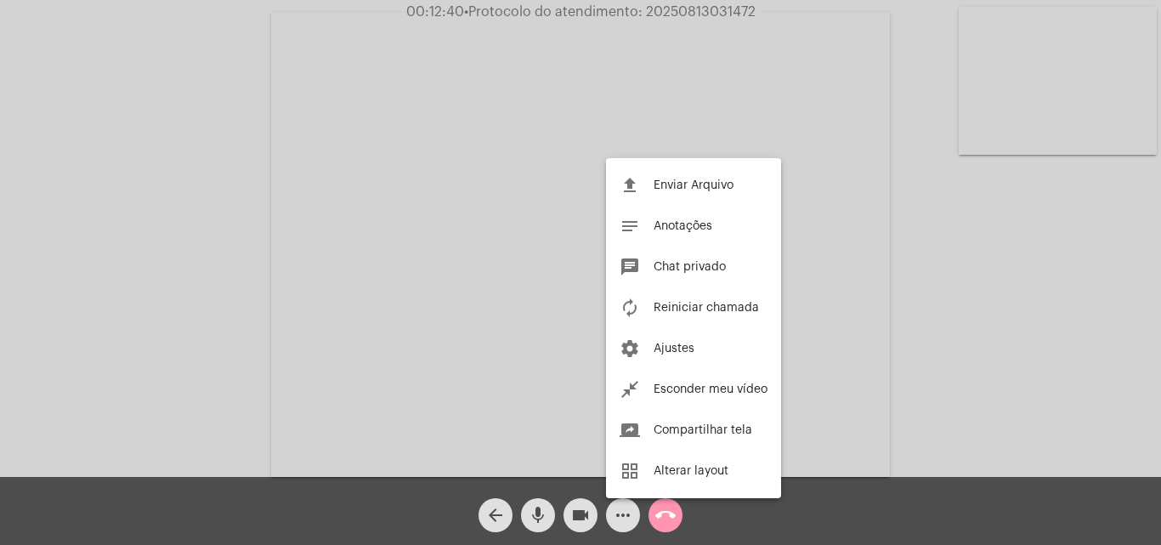
click at [210, 252] on div at bounding box center [580, 272] width 1161 height 545
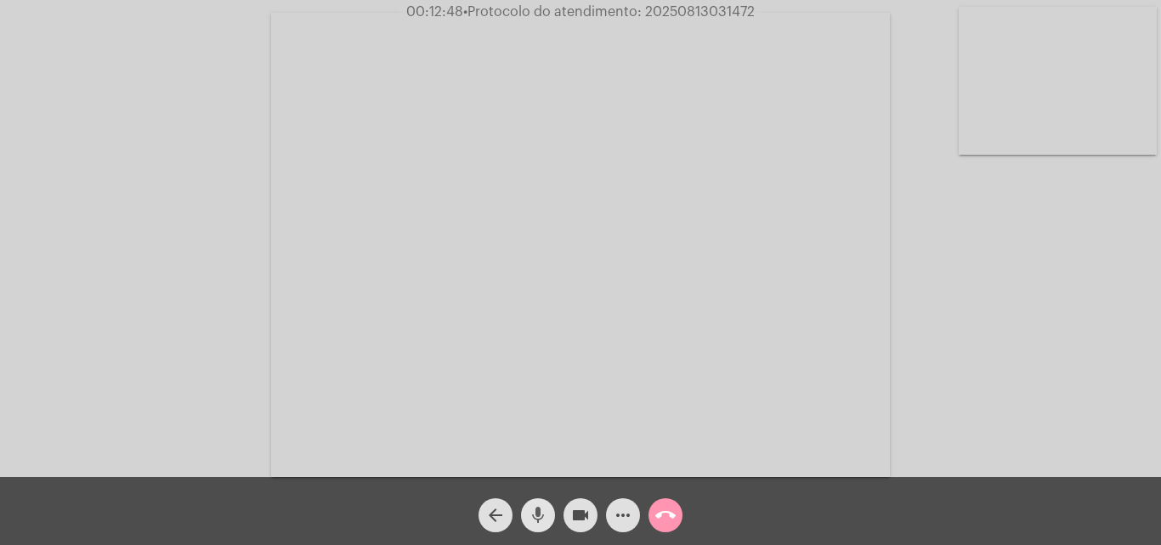
click at [541, 513] on mat-icon "mic" at bounding box center [538, 515] width 20 height 20
click at [542, 517] on mat-icon "mic_off" at bounding box center [538, 515] width 20 height 20
click at [540, 514] on mat-icon "mic" at bounding box center [538, 515] width 20 height 20
click at [625, 513] on mat-icon "more_horiz" at bounding box center [623, 515] width 20 height 20
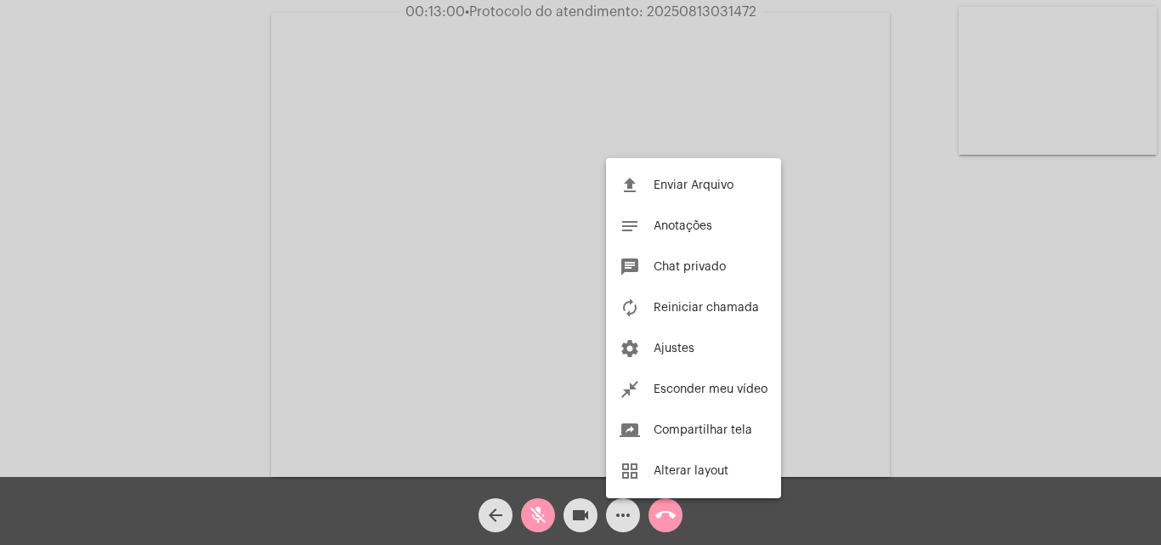
click at [444, 414] on div at bounding box center [580, 272] width 1161 height 545
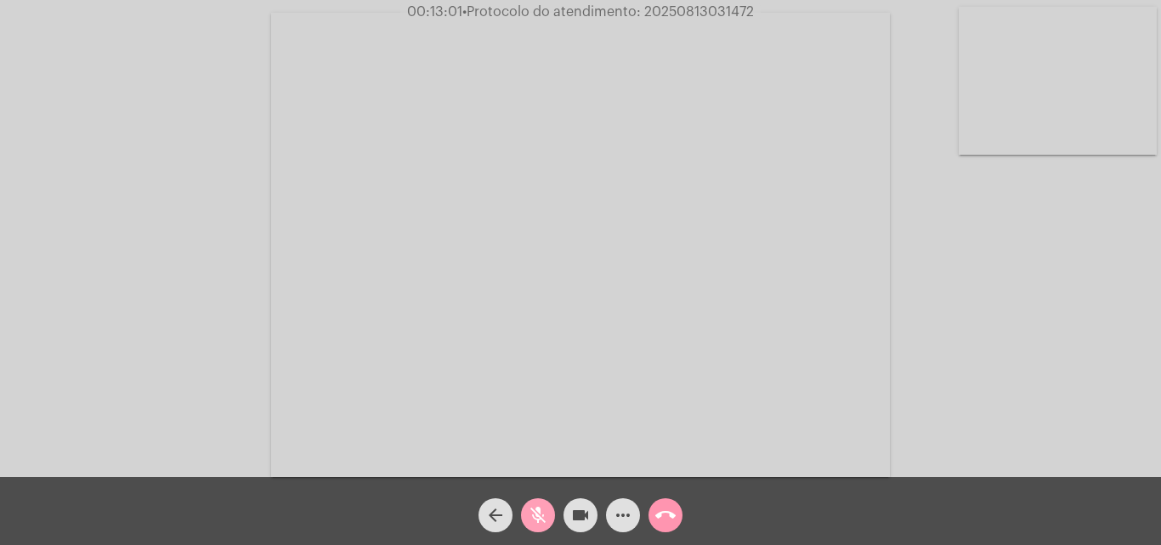
click at [530, 508] on mat-icon "mic_off" at bounding box center [538, 515] width 20 height 20
click at [624, 514] on mat-icon "more_horiz" at bounding box center [623, 515] width 20 height 20
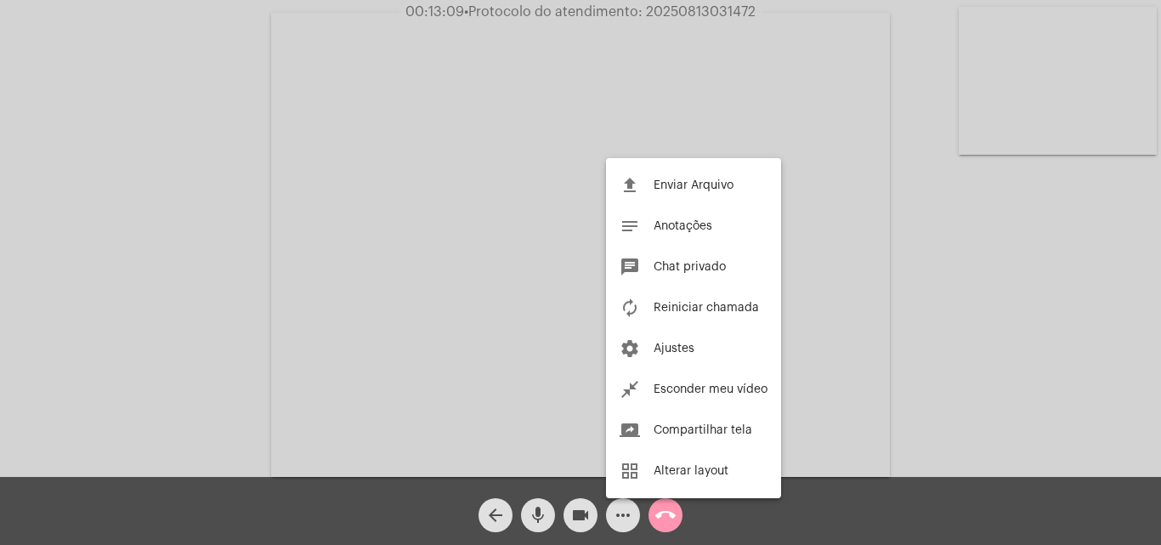
click at [285, 248] on div at bounding box center [580, 272] width 1161 height 545
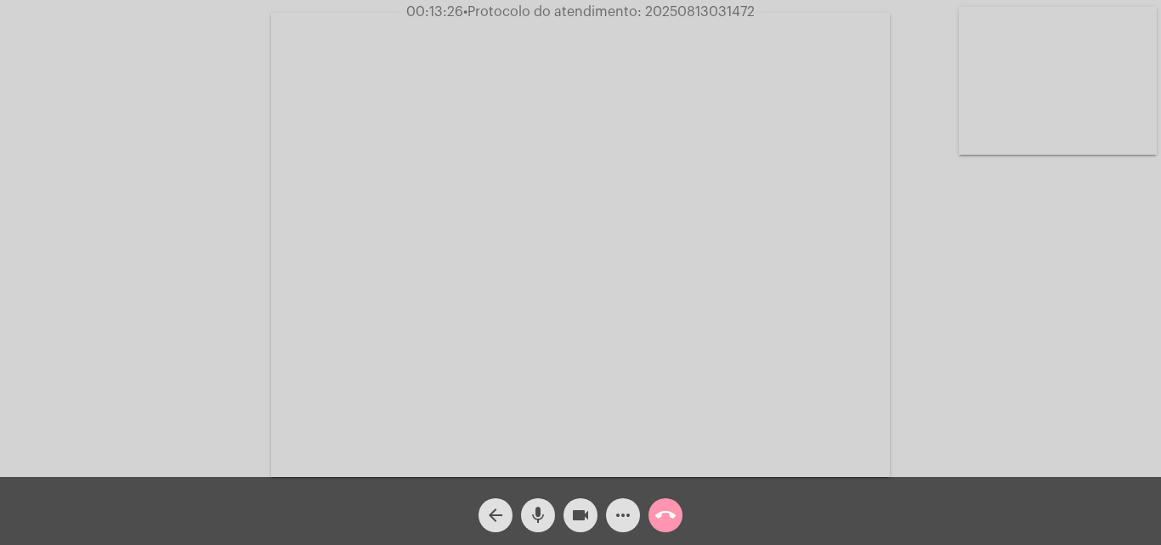
click at [542, 510] on mat-icon "mic" at bounding box center [538, 515] width 20 height 20
click at [545, 506] on mat-icon "mic_off" at bounding box center [538, 515] width 20 height 20
click at [542, 514] on mat-icon "mic" at bounding box center [538, 515] width 20 height 20
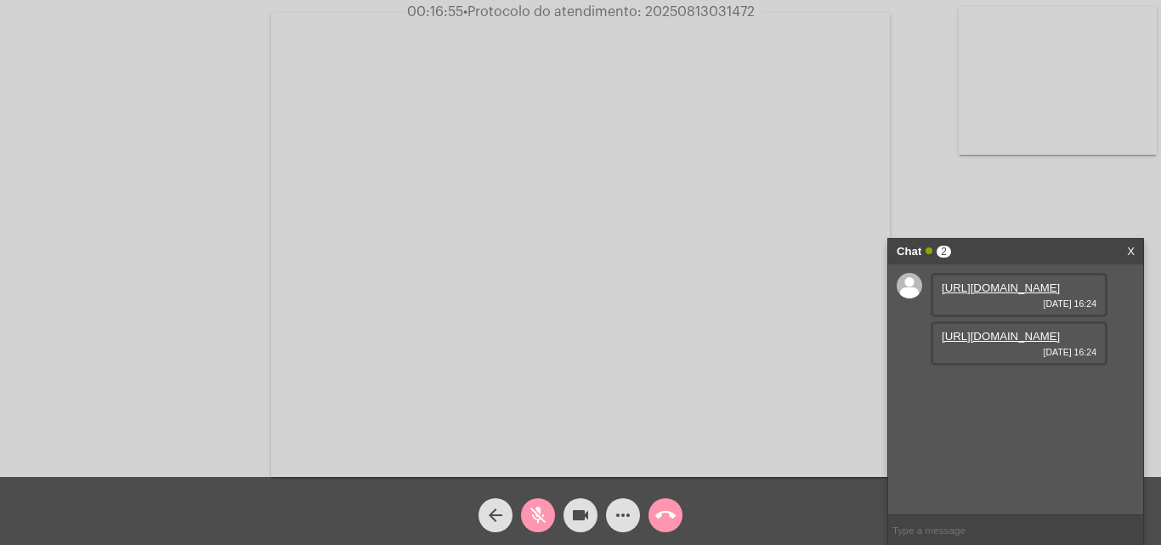
click at [538, 524] on mat-icon "mic_off" at bounding box center [538, 515] width 20 height 20
click at [980, 294] on link "https://neft-transfer-bucket.s3.amazonaws.com/temp-9f534782-899c-4eac-eee8-46f1…" at bounding box center [1001, 287] width 118 height 13
drag, startPoint x: 977, startPoint y: 204, endPoint x: 992, endPoint y: 390, distance: 186.7
click at [977, 204] on div "Acessando Câmera e Microfone..." at bounding box center [580, 242] width 1157 height 477
click at [990, 342] on link "https://neft-transfer-bucket.s3.amazonaws.com/temp-12e1ccd2-c743-1a84-97a4-b978…" at bounding box center [1001, 336] width 118 height 13
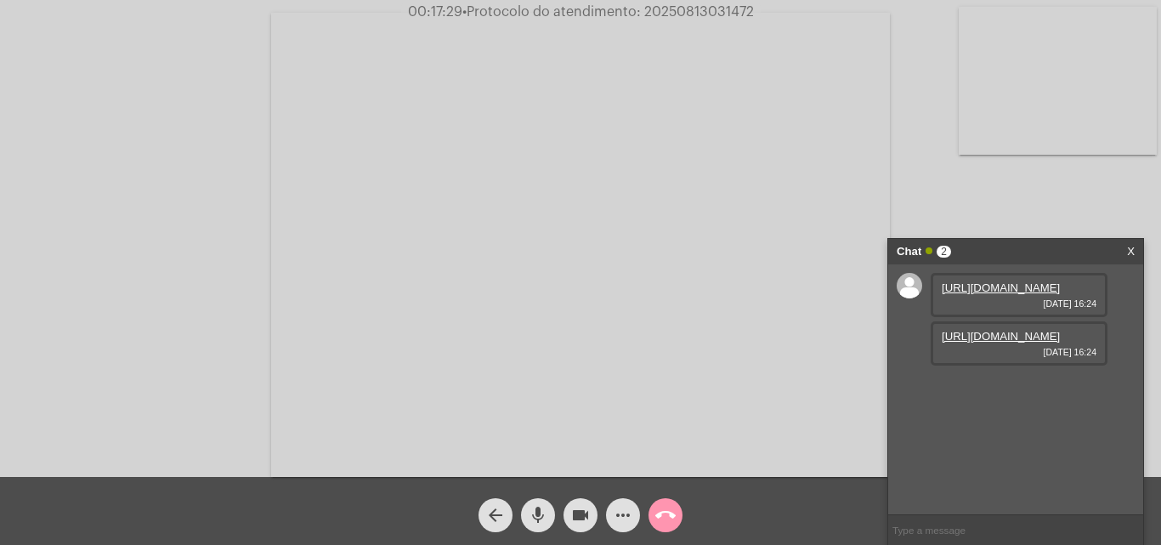
click at [71, 183] on div "Acessando Câmera e Microfone..." at bounding box center [580, 242] width 1157 height 477
click at [533, 517] on mat-icon "mic" at bounding box center [538, 515] width 20 height 20
click at [535, 517] on mat-icon "mic_off" at bounding box center [538, 515] width 20 height 20
click at [541, 508] on mat-icon "mic" at bounding box center [538, 515] width 20 height 20
click at [540, 512] on mat-icon "mic_off" at bounding box center [538, 515] width 20 height 20
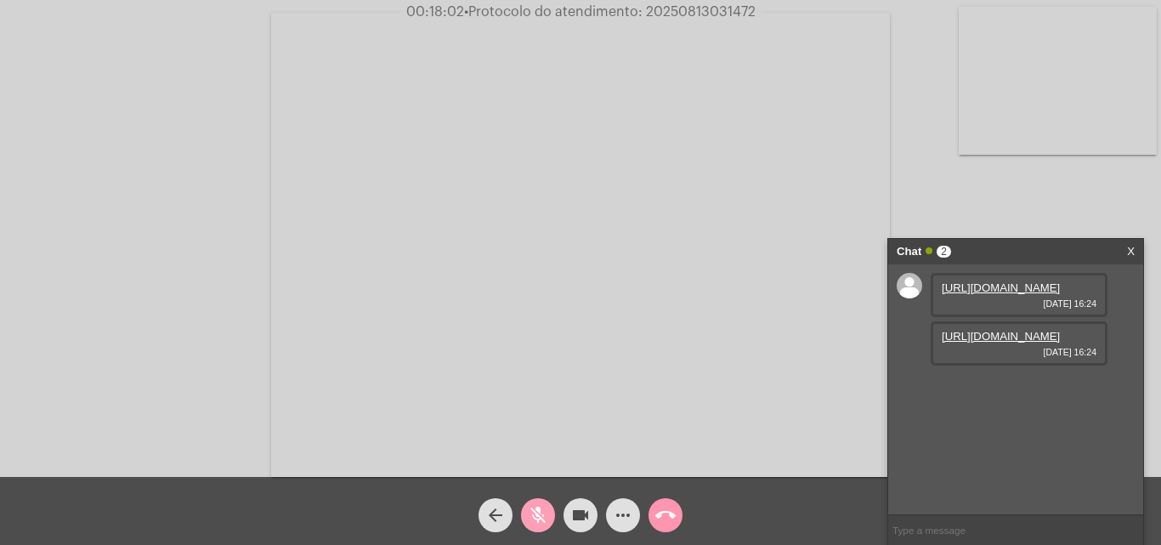
click at [535, 518] on mat-icon "mic_off" at bounding box center [538, 515] width 20 height 20
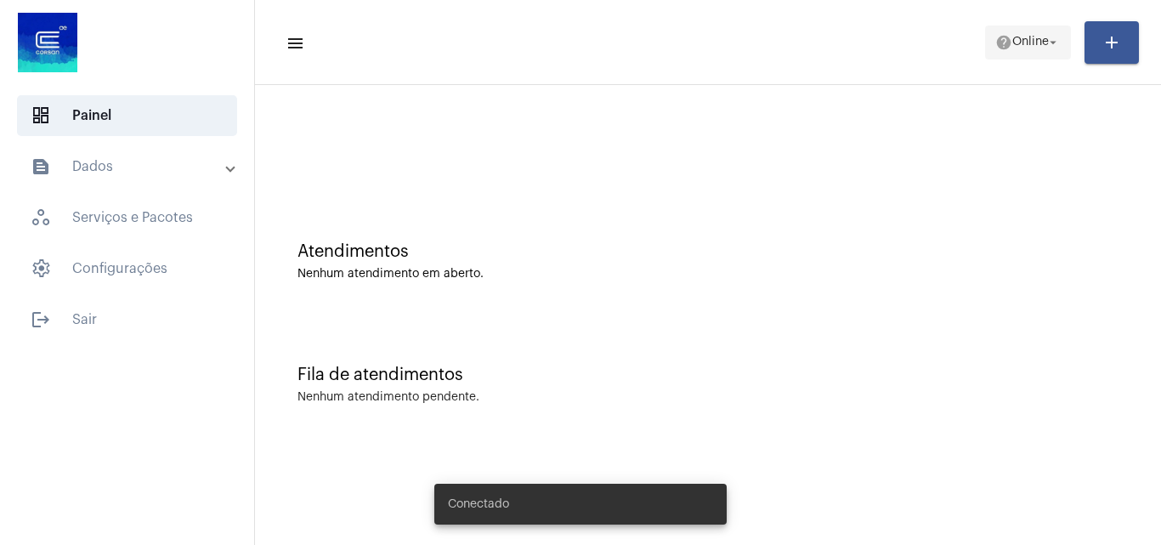
click at [1005, 35] on mat-icon "help" at bounding box center [1003, 42] width 17 height 17
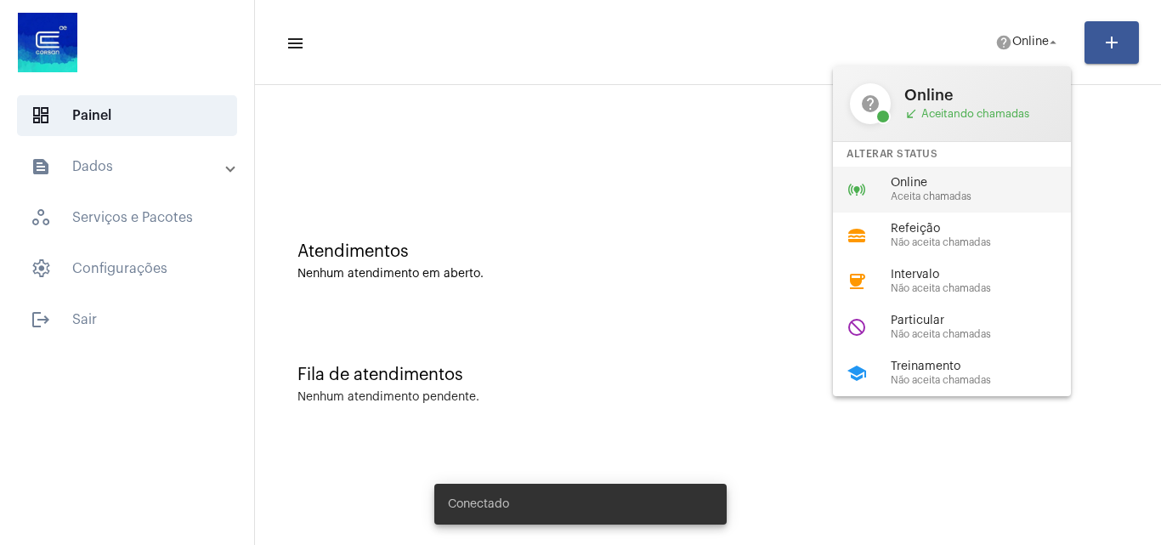
click at [983, 179] on span "Online" at bounding box center [988, 183] width 194 height 13
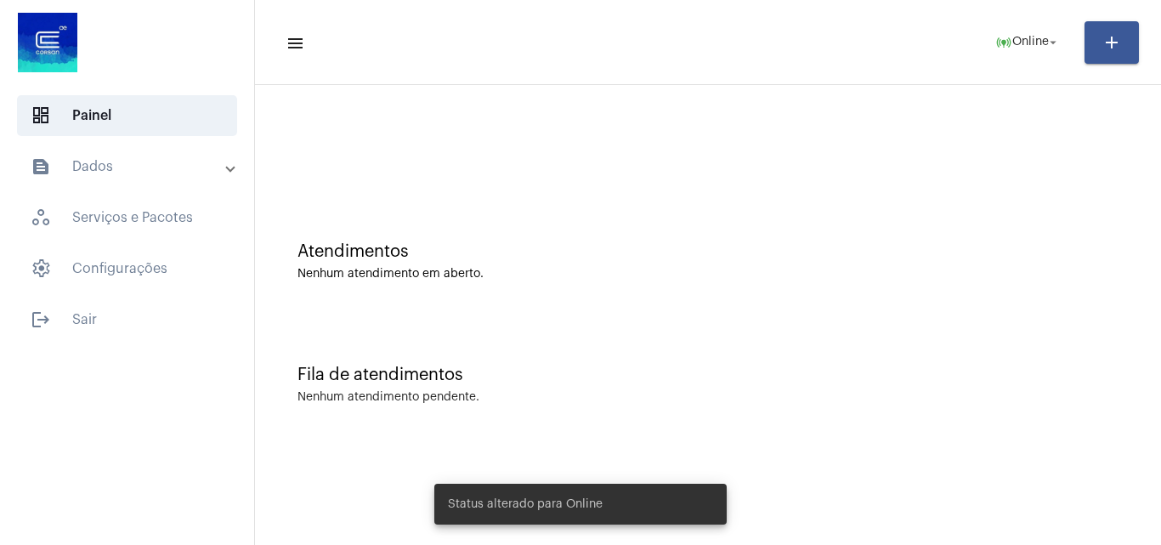
click at [150, 161] on mat-panel-title "text_snippet_outlined Dados" at bounding box center [129, 166] width 196 height 20
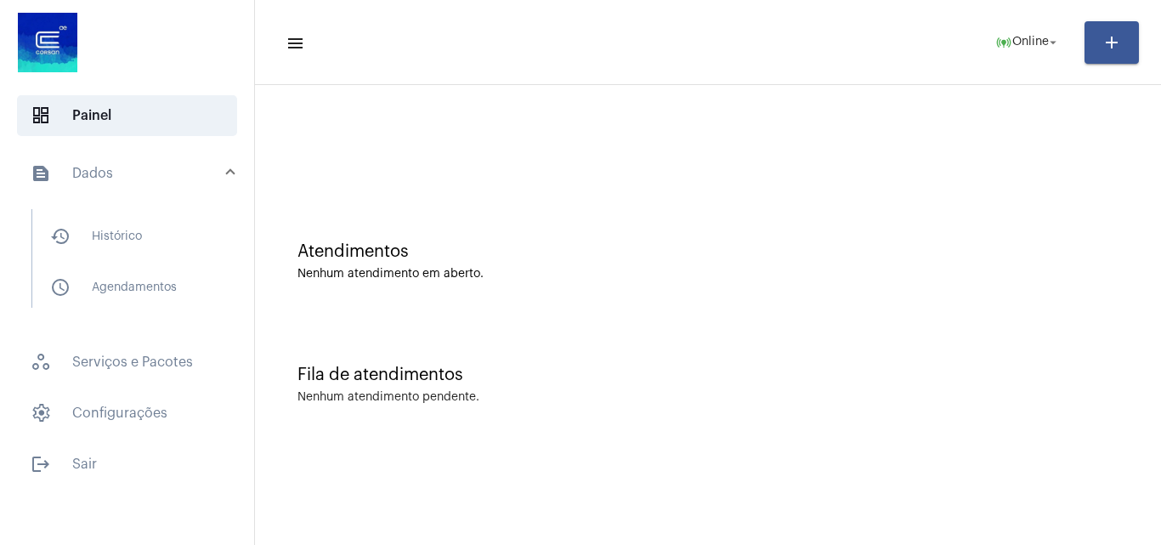
click at [127, 166] on mat-panel-title "text_snippet_outlined Dados" at bounding box center [129, 173] width 196 height 20
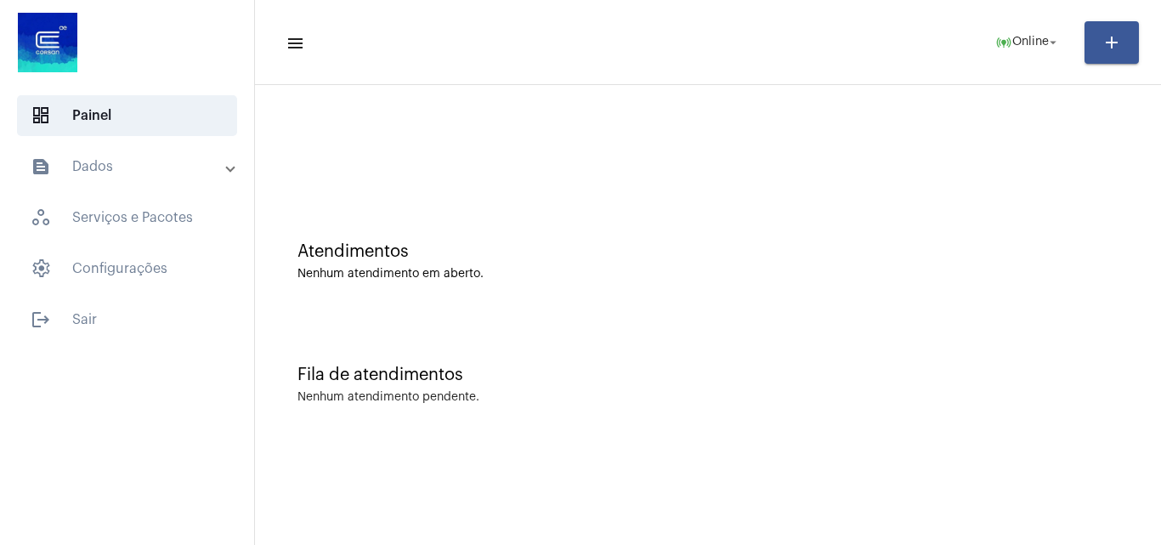
click at [105, 169] on mat-panel-title "text_snippet_outlined Dados" at bounding box center [129, 166] width 196 height 20
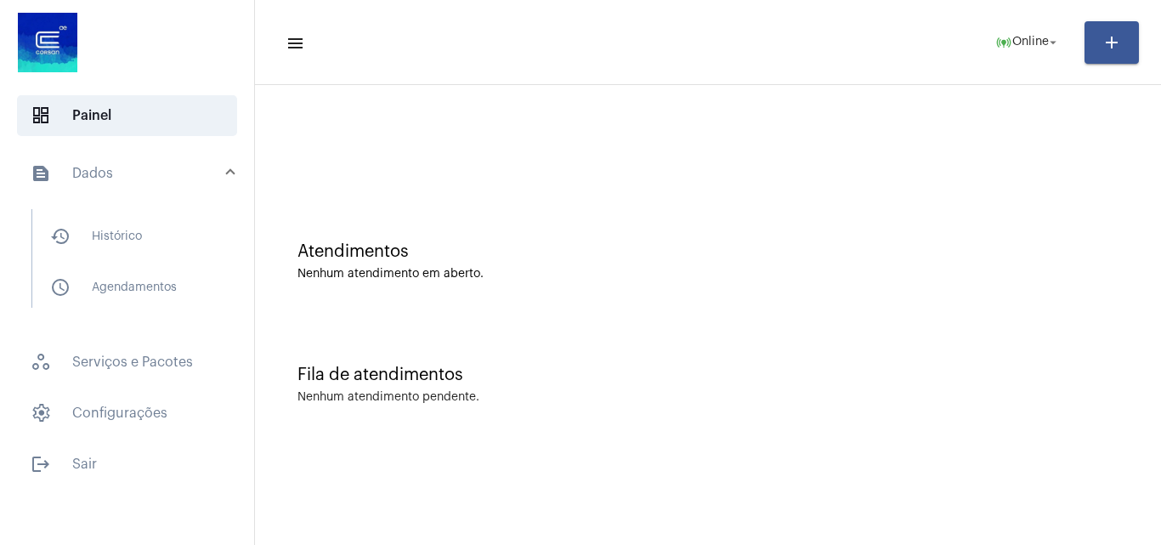
click at [99, 85] on div at bounding box center [127, 44] width 254 height 88
click at [99, 103] on span "dashboard Painel" at bounding box center [127, 115] width 220 height 41
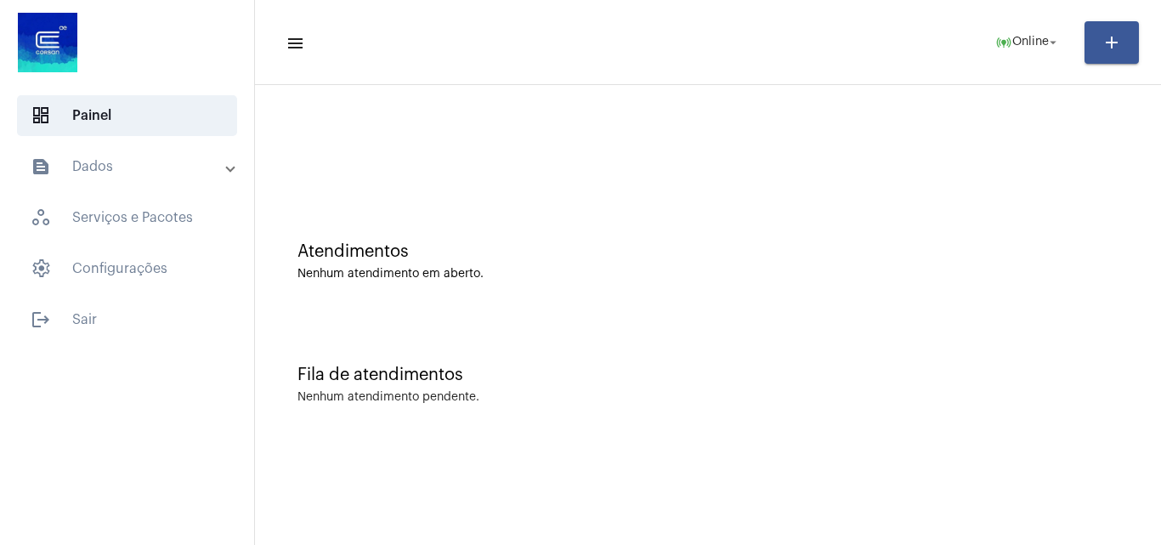
click at [122, 161] on mat-panel-title "text_snippet_outlined Dados" at bounding box center [129, 166] width 196 height 20
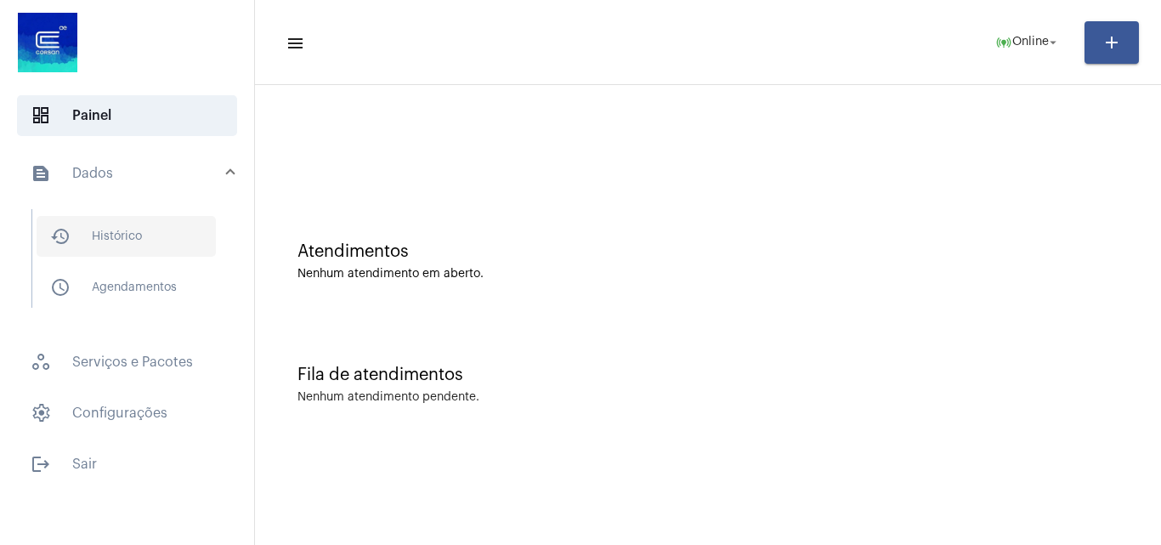
click at [126, 245] on span "history_outlined Histórico" at bounding box center [126, 236] width 179 height 41
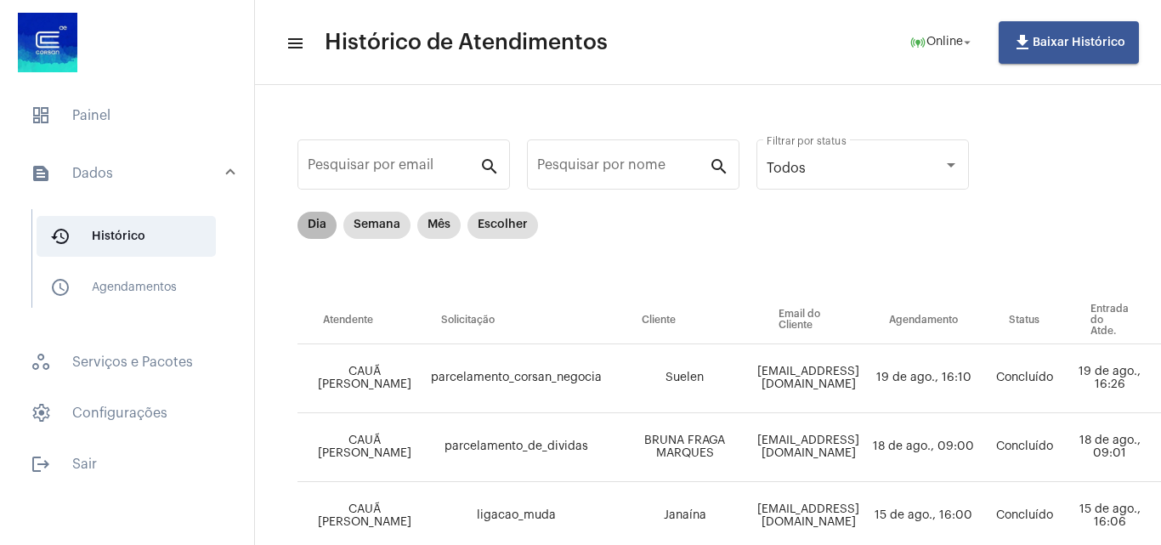
click at [307, 226] on mat-chip "Dia" at bounding box center [316, 225] width 39 height 27
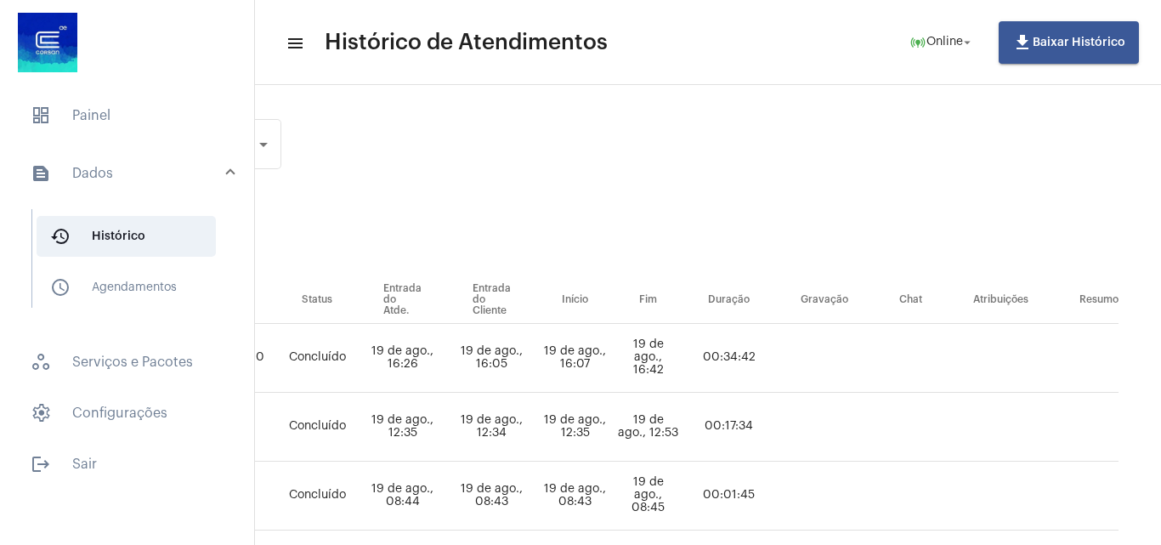
scroll to position [0, 781]
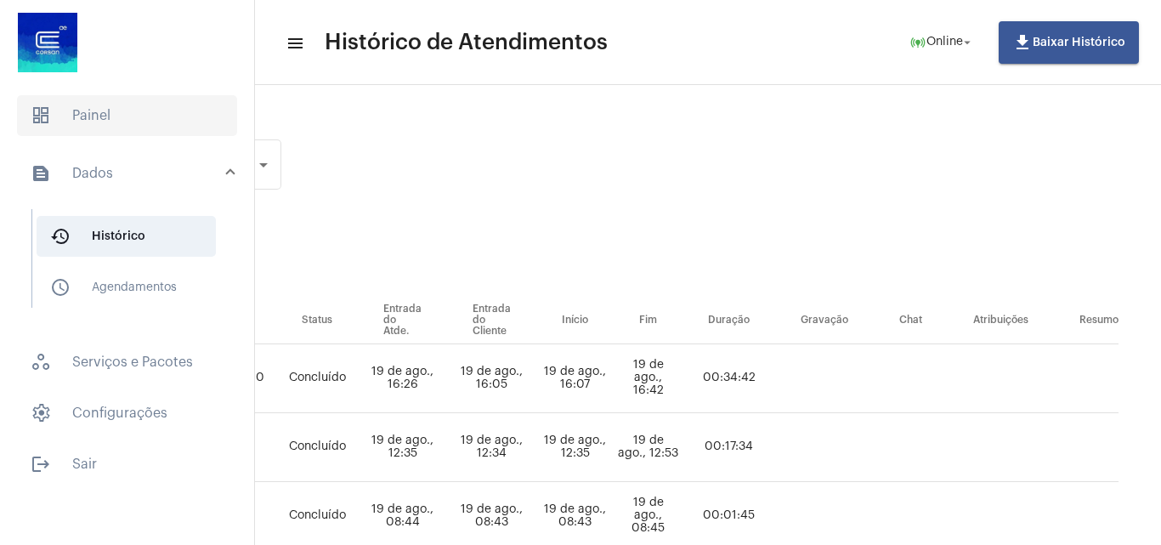
click at [148, 117] on span "dashboard Painel" at bounding box center [127, 115] width 220 height 41
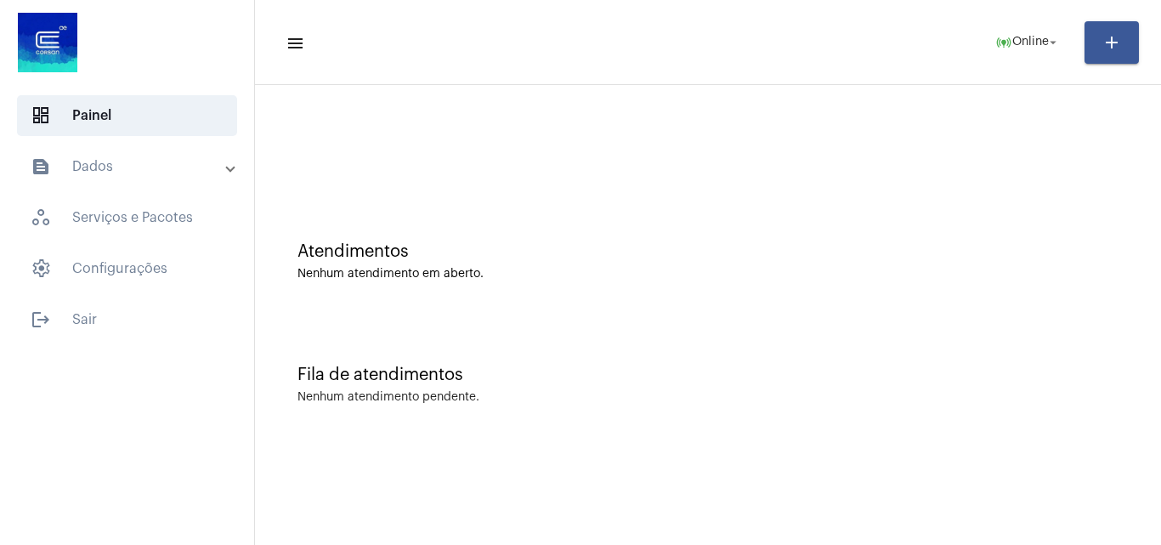
click at [1003, 19] on mat-toolbar-row "menu online_prediction Online arrow_drop_down add" at bounding box center [708, 42] width 906 height 54
drag, startPoint x: 1009, startPoint y: 33, endPoint x: 1008, endPoint y: 45, distance: 11.9
click at [1009, 36] on mat-icon "online_prediction" at bounding box center [1003, 42] width 17 height 17
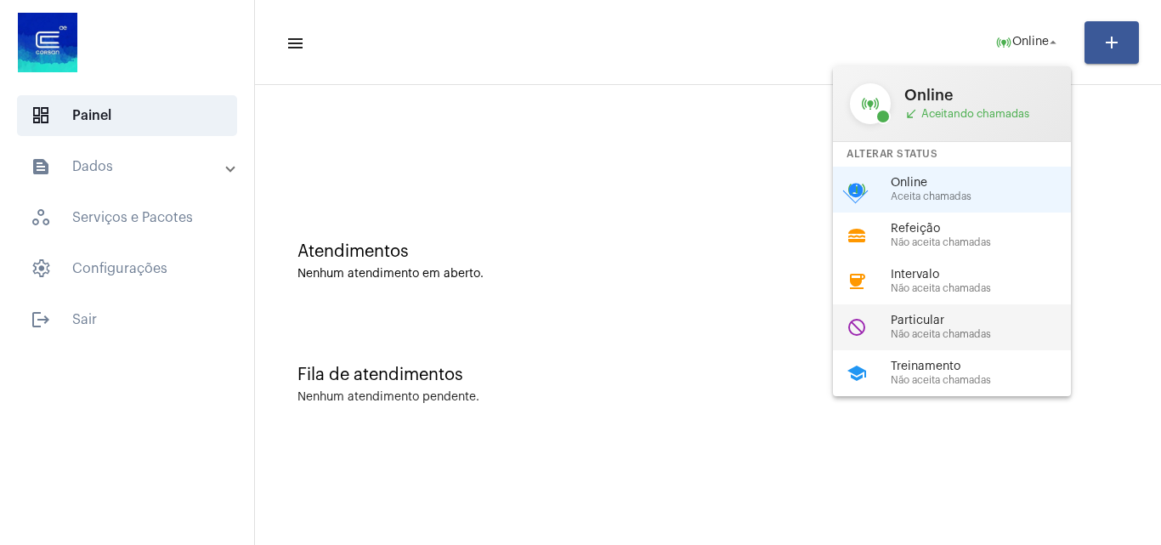
click at [906, 323] on span "Particular" at bounding box center [988, 320] width 194 height 13
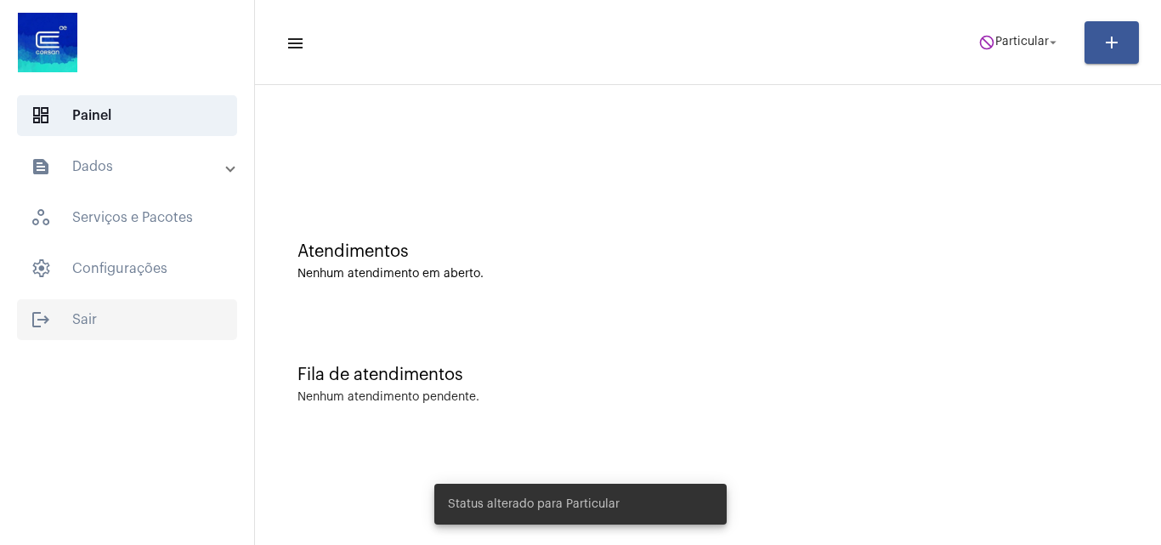
click at [57, 314] on span "logout Sair" at bounding box center [127, 319] width 220 height 41
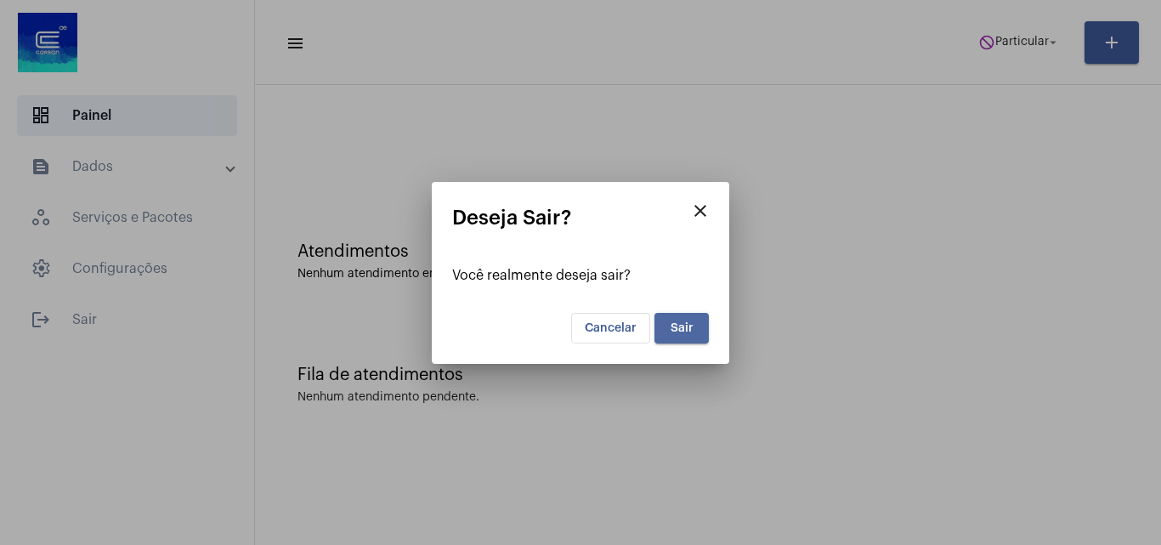
click at [693, 322] on button "Sair" at bounding box center [681, 328] width 54 height 31
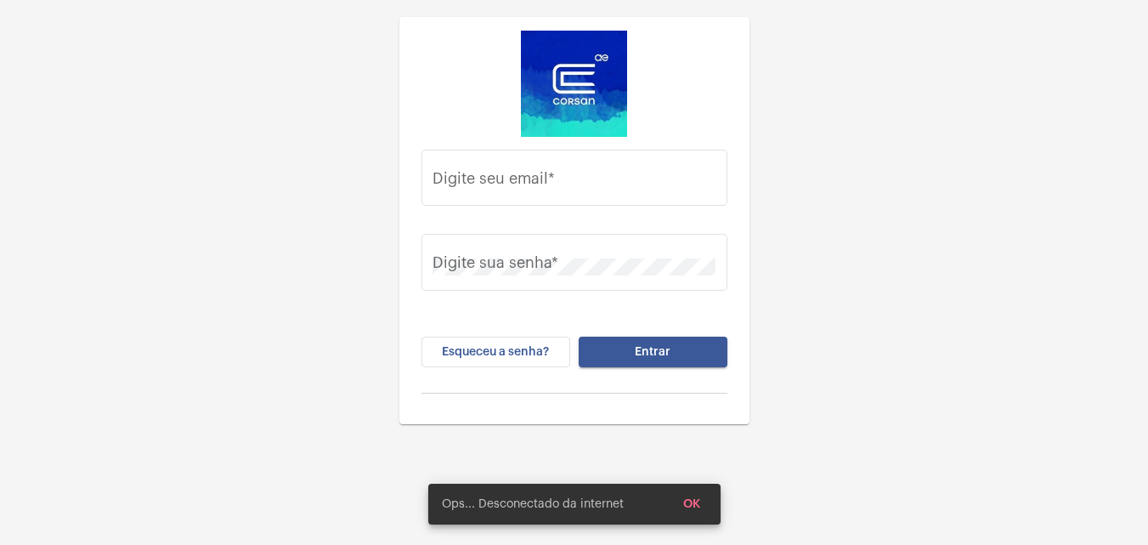
type input "caua.silva@operacaocorsan.com.br"
